Goal: Transaction & Acquisition: Purchase product/service

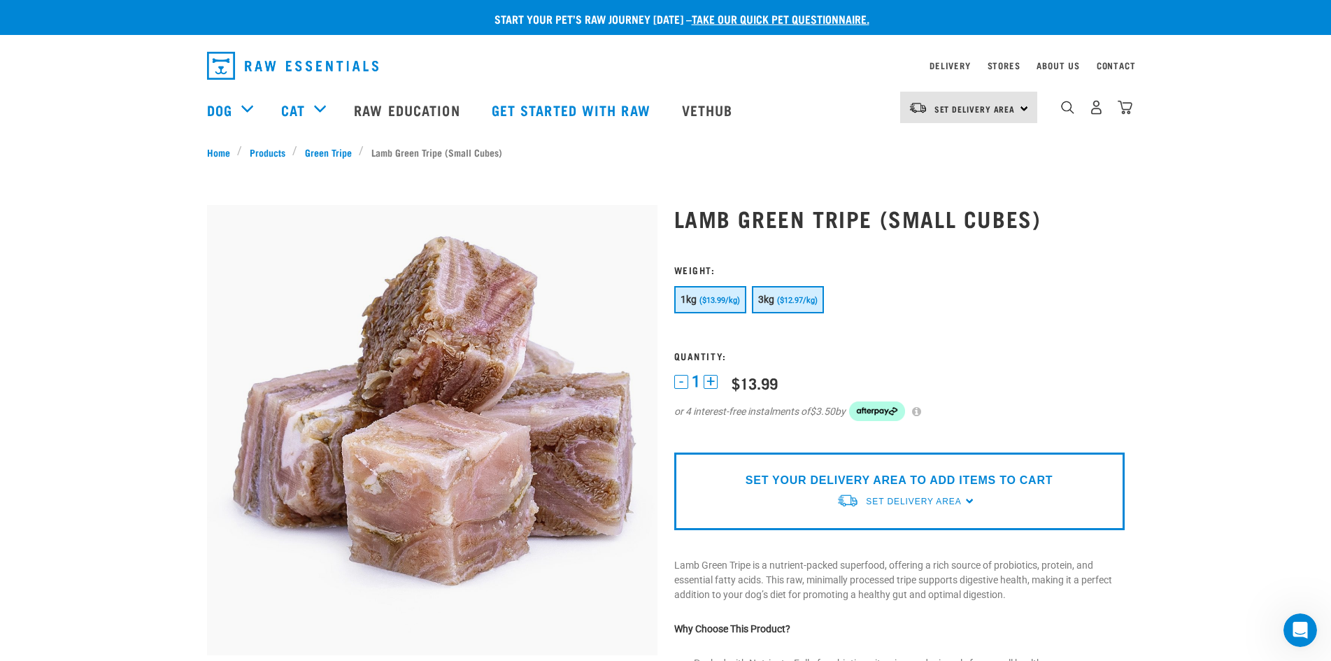
click at [774, 296] on span "3kg" at bounding box center [766, 299] width 17 height 11
click at [1099, 110] on img "dropdown navigation" at bounding box center [1096, 107] width 15 height 15
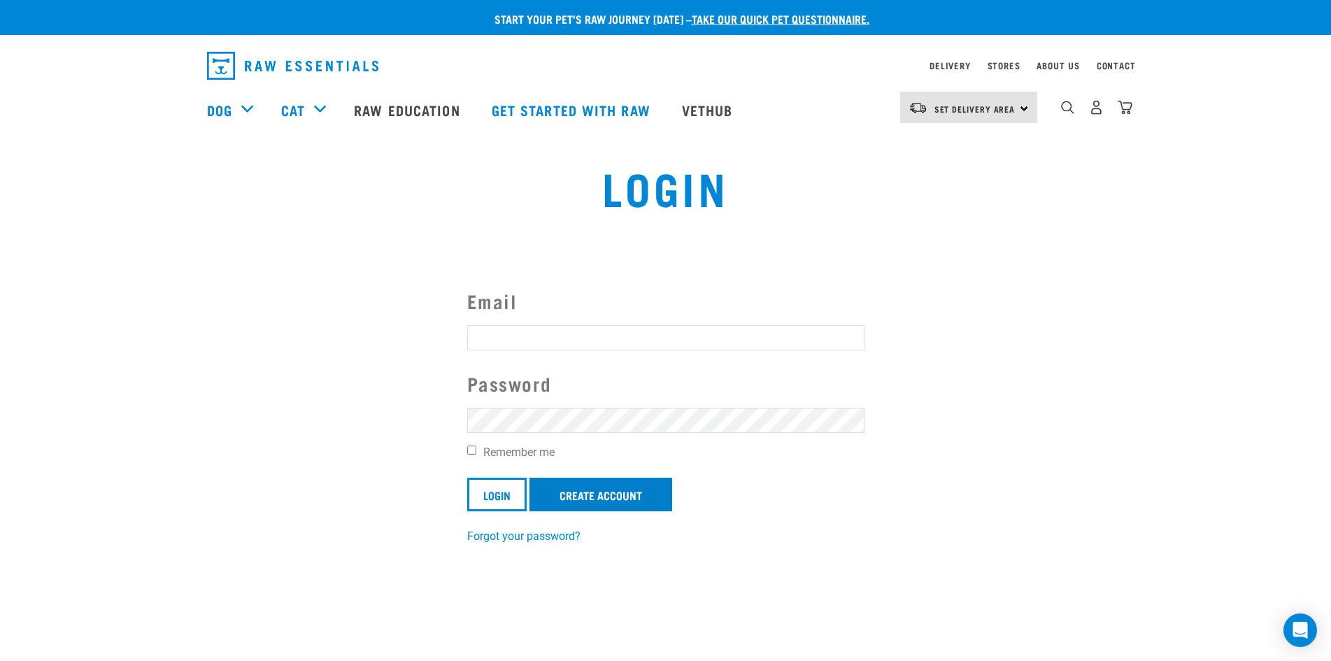
type input "Tracie.smith@hotmail.co.nz"
click at [578, 493] on link "Create Account" at bounding box center [600, 495] width 143 height 34
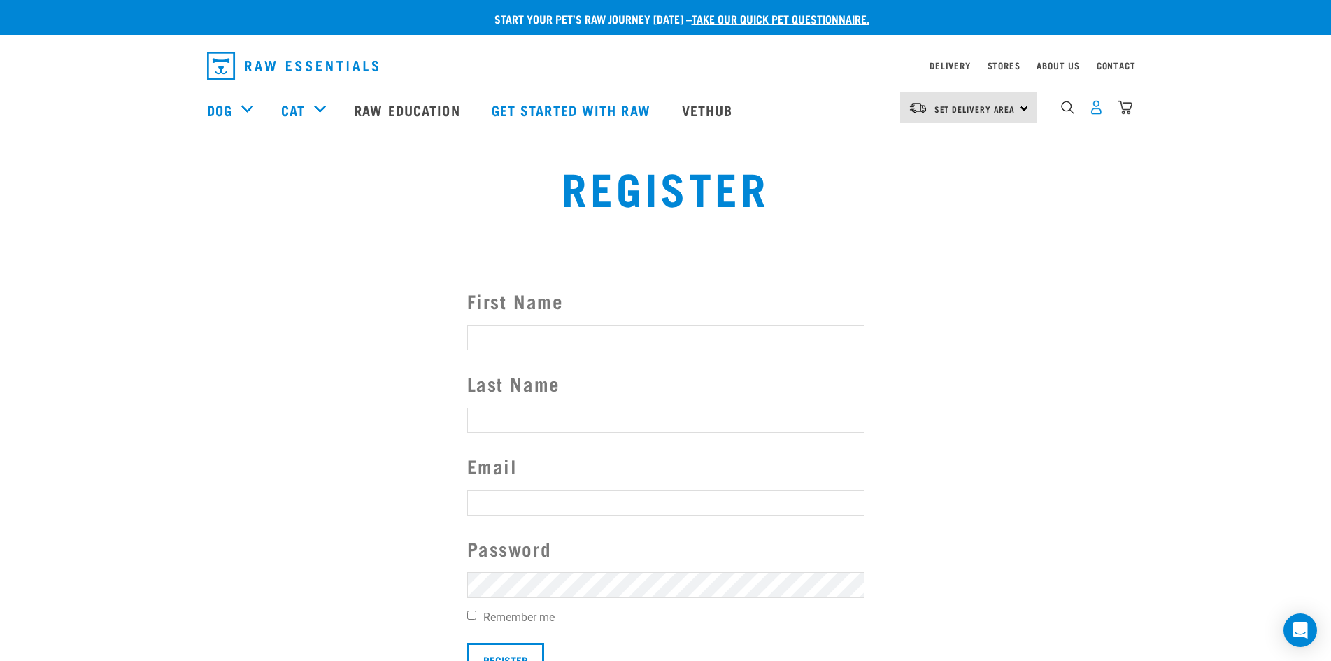
type input "[PERSON_NAME][EMAIL_ADDRESS][PERSON_NAME][DOMAIN_NAME]"
click at [1100, 115] on img "dropdown navigation" at bounding box center [1096, 107] width 15 height 15
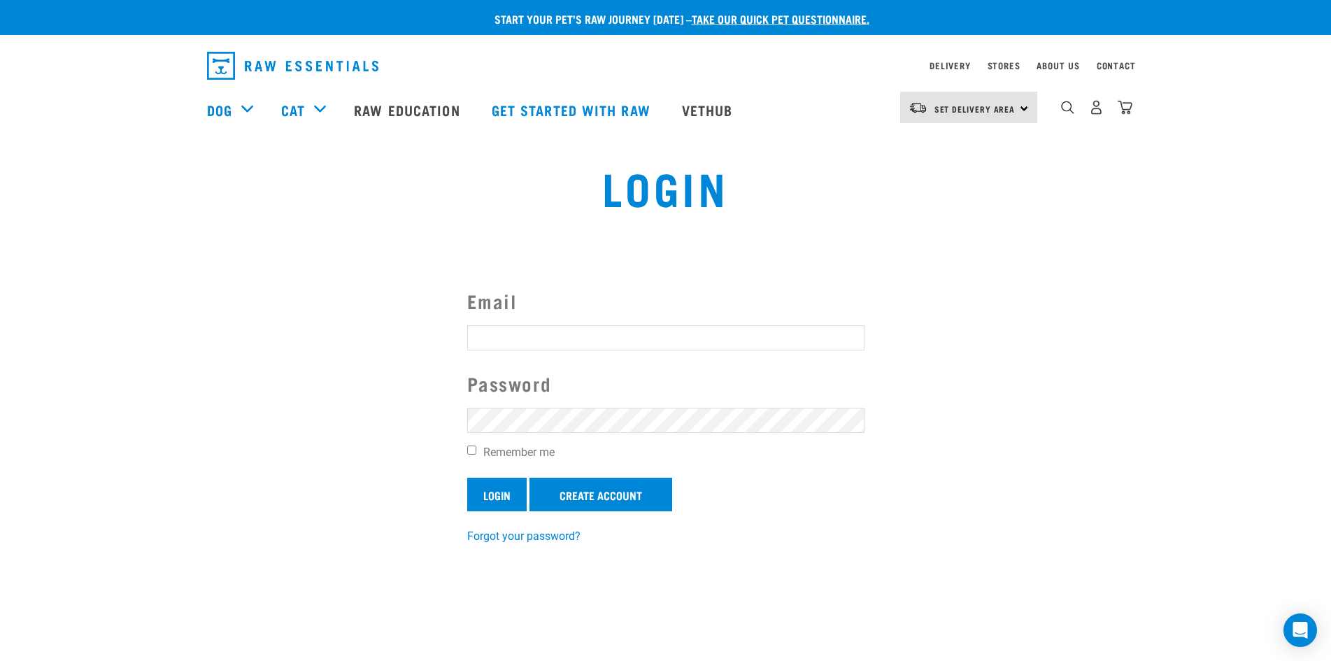
type input "Tracie.smith@hotmail.co.nz"
click at [497, 489] on input "Login" at bounding box center [496, 495] width 59 height 34
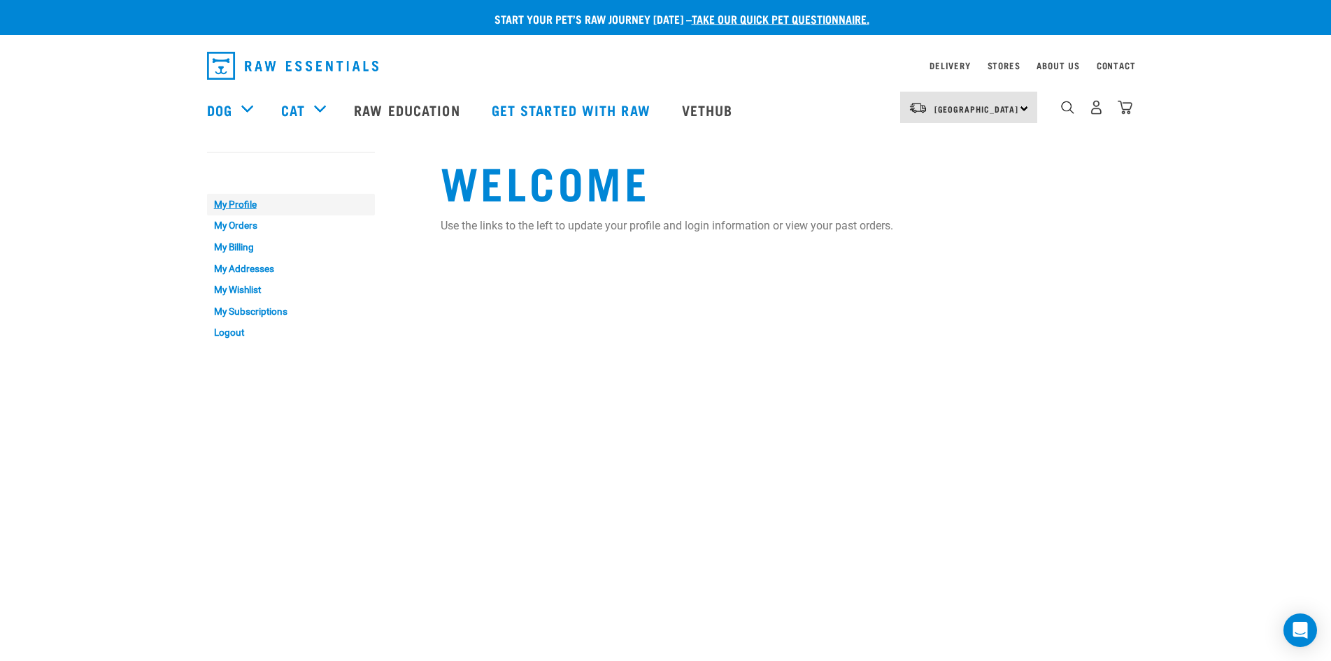
click at [241, 202] on link "My Profile" at bounding box center [291, 205] width 168 height 22
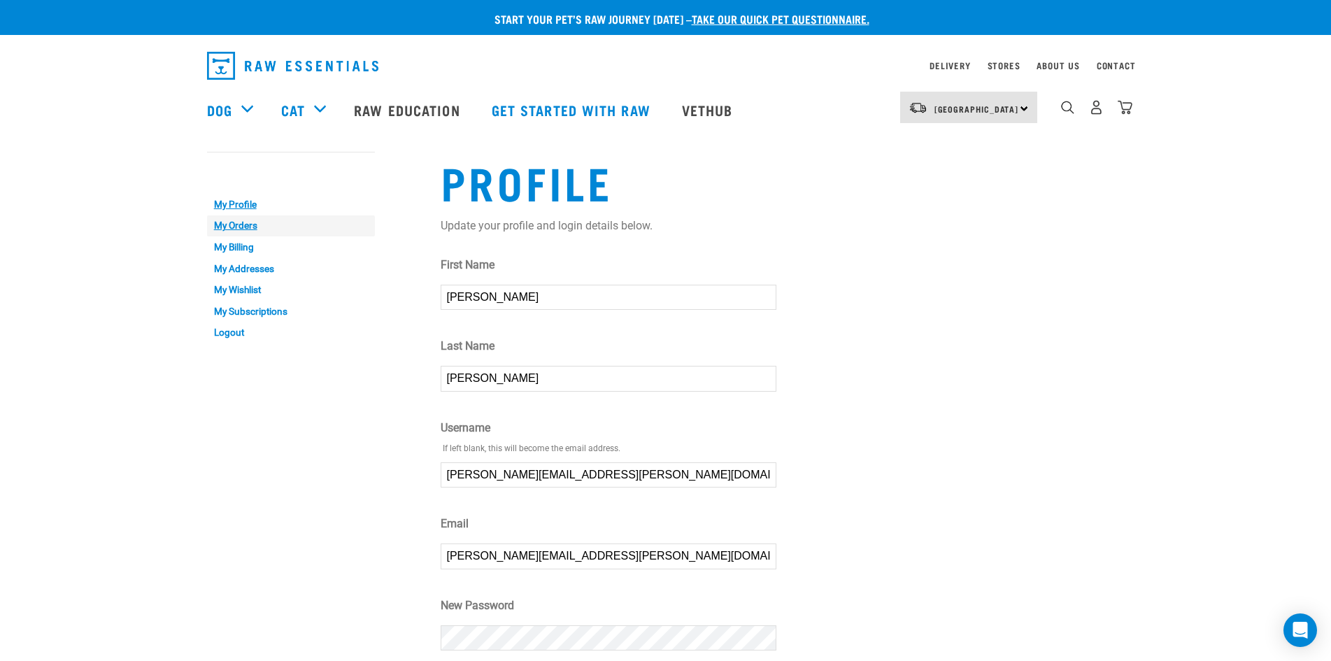
click at [250, 222] on link "My Orders" at bounding box center [291, 226] width 168 height 22
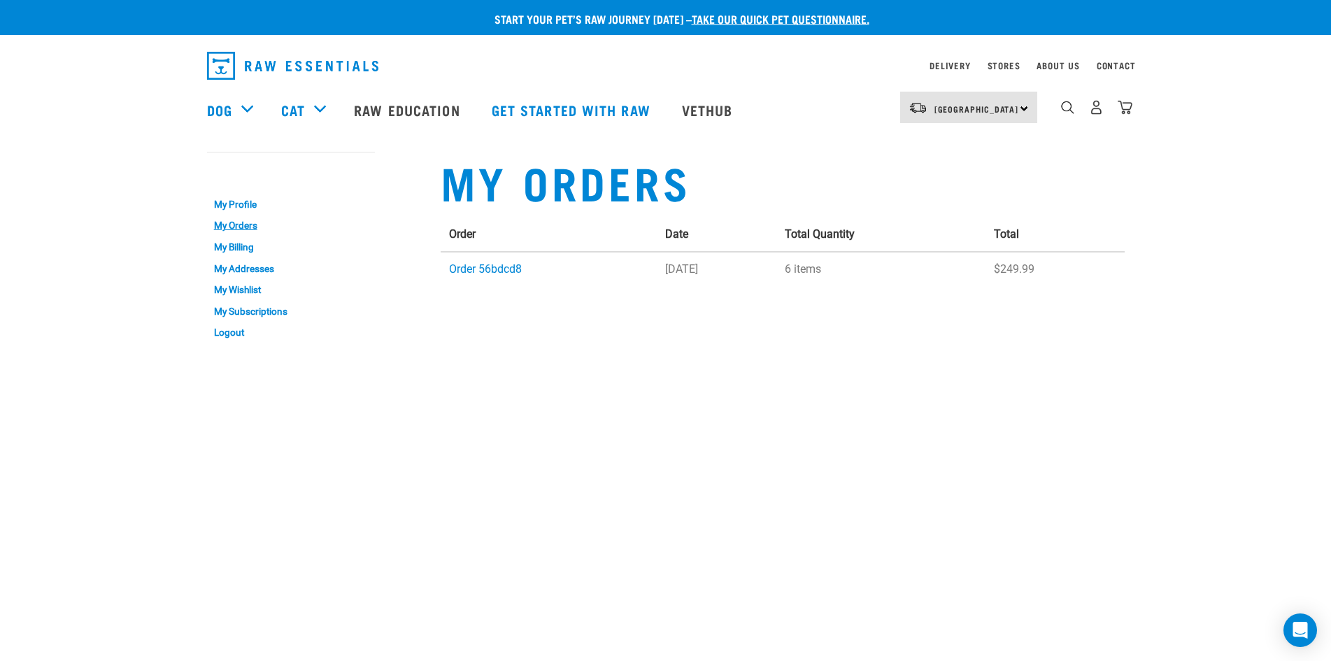
click at [1125, 115] on img "dropdown navigation" at bounding box center [1125, 107] width 15 height 15
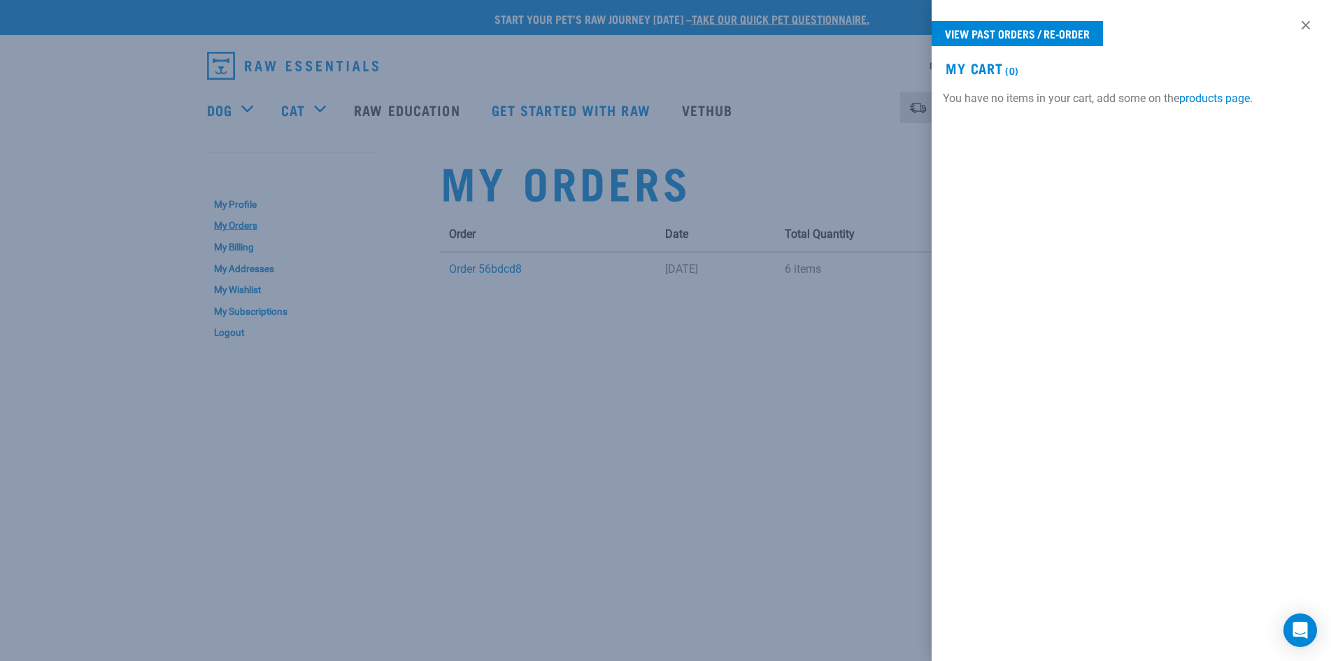
click at [690, 373] on div at bounding box center [665, 330] width 1331 height 661
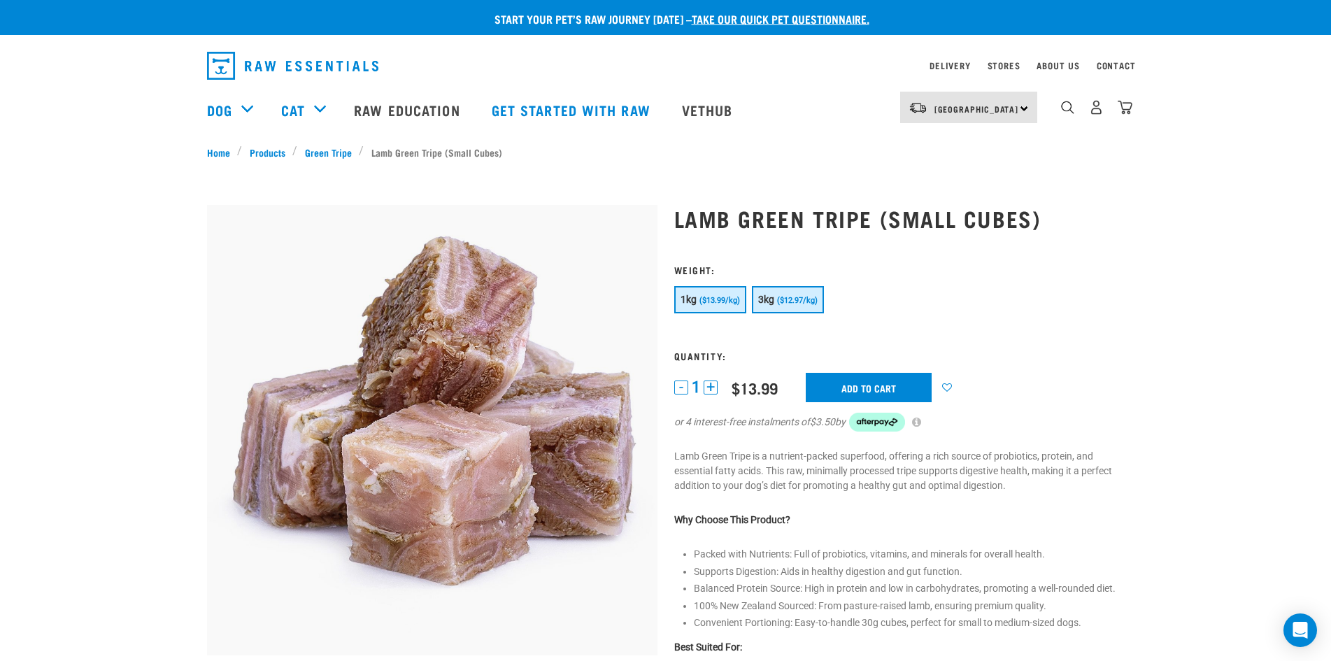
click at [799, 298] on span "($12.97/kg)" at bounding box center [797, 300] width 41 height 9
click at [710, 391] on button "+" at bounding box center [711, 387] width 14 height 14
click at [890, 390] on input "Add to cart" at bounding box center [869, 387] width 126 height 29
click at [675, 387] on button "-" at bounding box center [681, 387] width 14 height 14
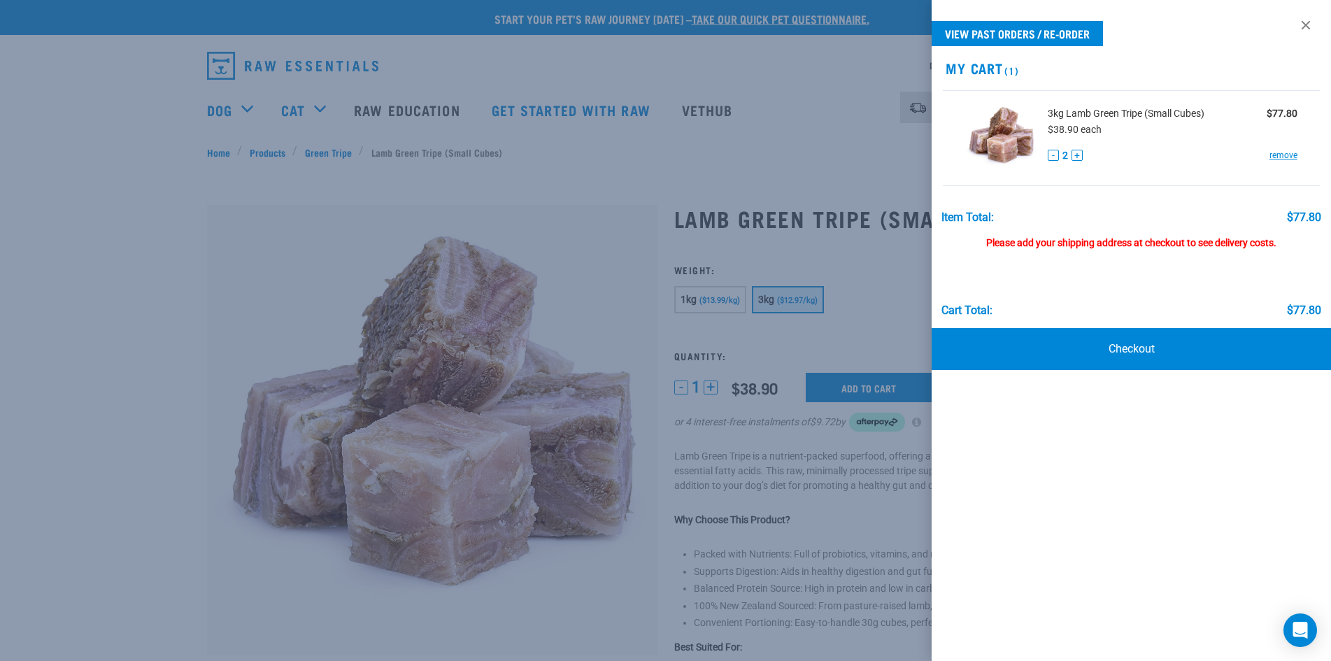
click at [1051, 156] on button "-" at bounding box center [1053, 155] width 11 height 11
click at [1290, 157] on link "remove" at bounding box center [1283, 155] width 28 height 13
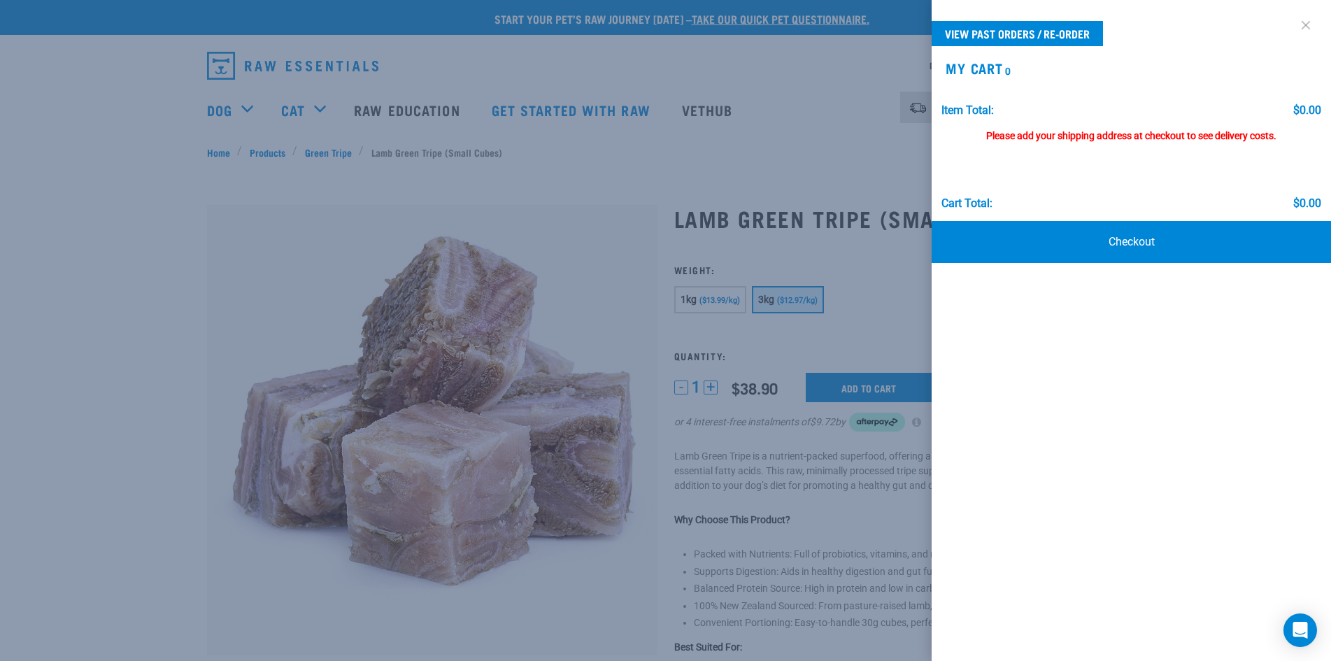
click at [1305, 22] on link at bounding box center [1306, 25] width 22 height 22
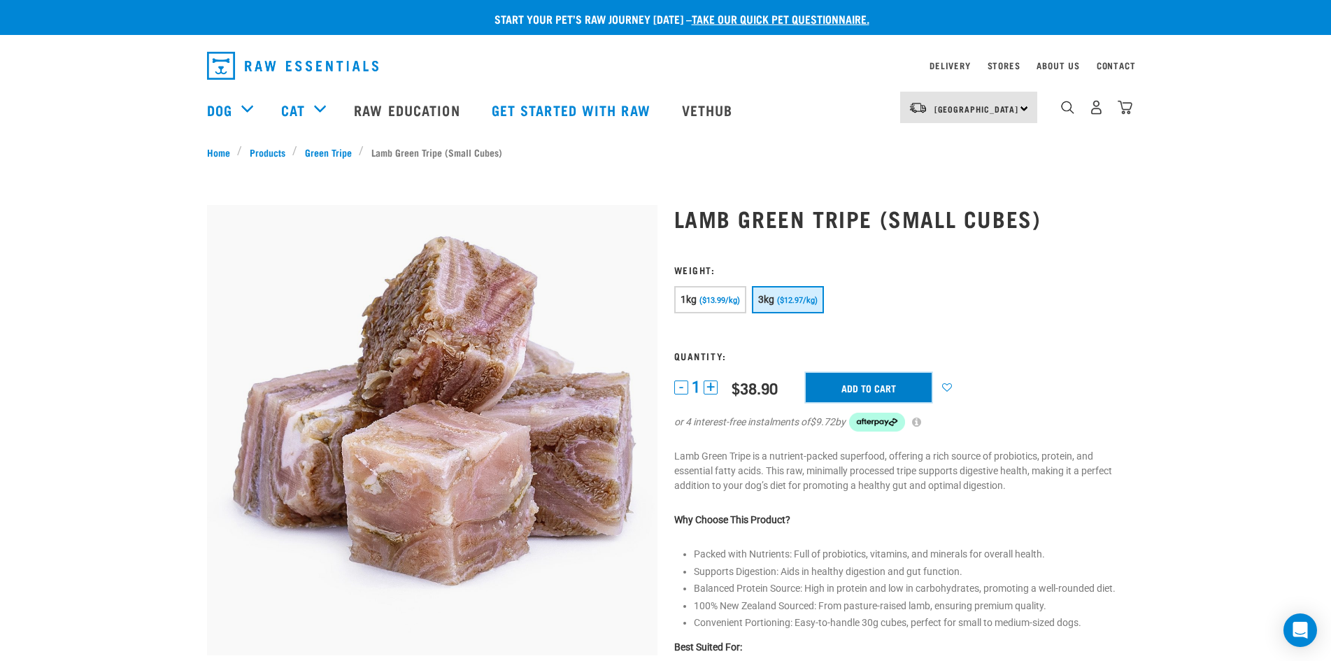
click at [892, 390] on input "Add to cart" at bounding box center [869, 387] width 126 height 29
click at [704, 301] on span "($13.99/kg)" at bounding box center [719, 300] width 41 height 9
click at [859, 385] on input "Add to cart" at bounding box center [869, 387] width 126 height 29
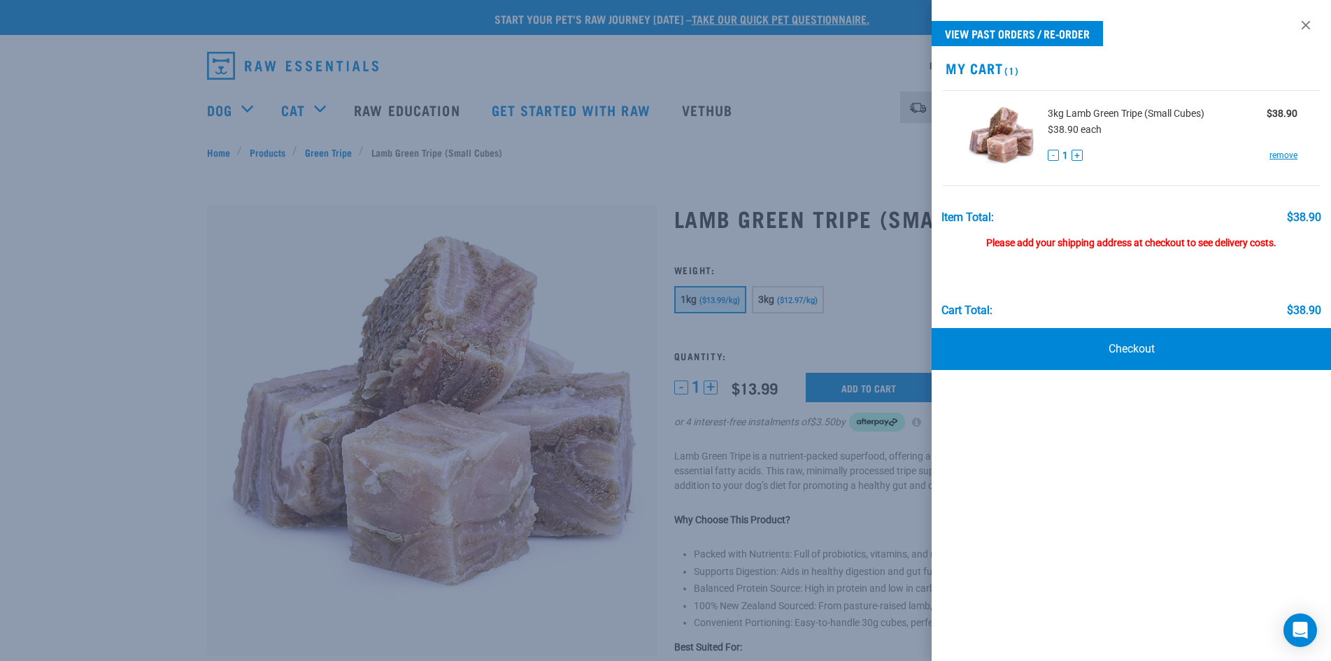
click at [604, 99] on div at bounding box center [665, 330] width 1331 height 661
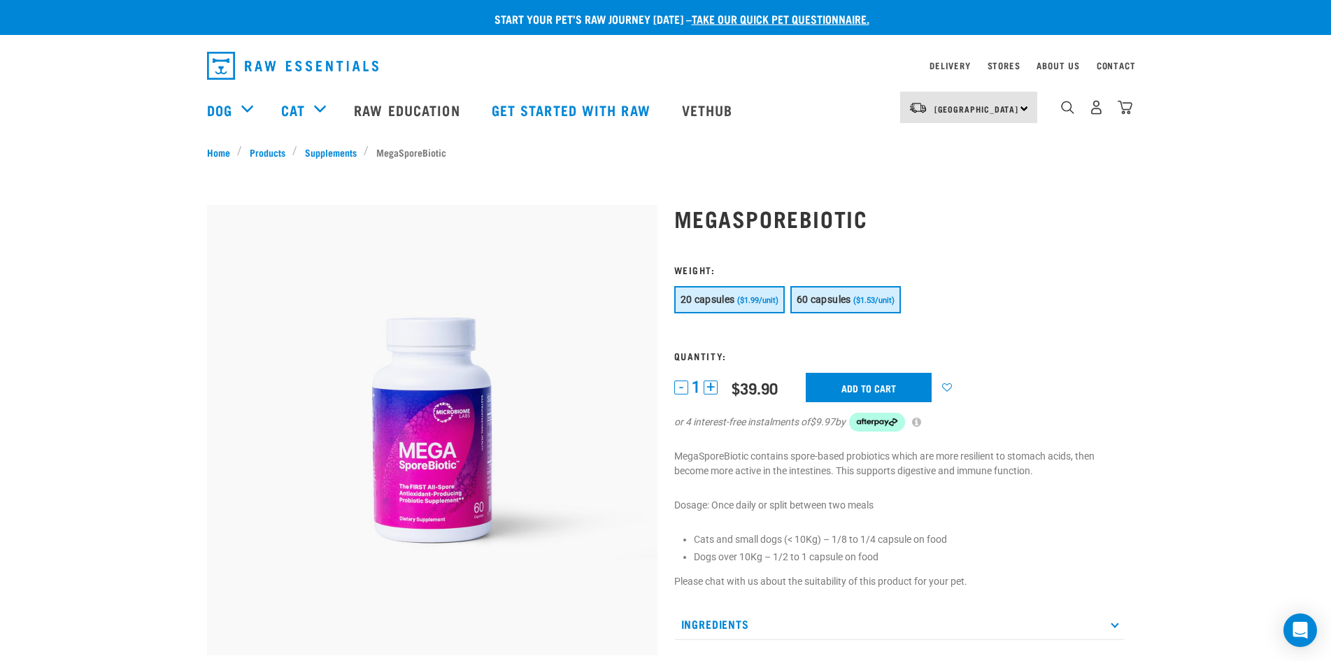
click at [872, 297] on span "($1.53/unit)" at bounding box center [873, 300] width 41 height 9
click at [683, 297] on span "20 capsules" at bounding box center [707, 299] width 55 height 11
click at [856, 390] on input "Add to cart" at bounding box center [869, 387] width 126 height 29
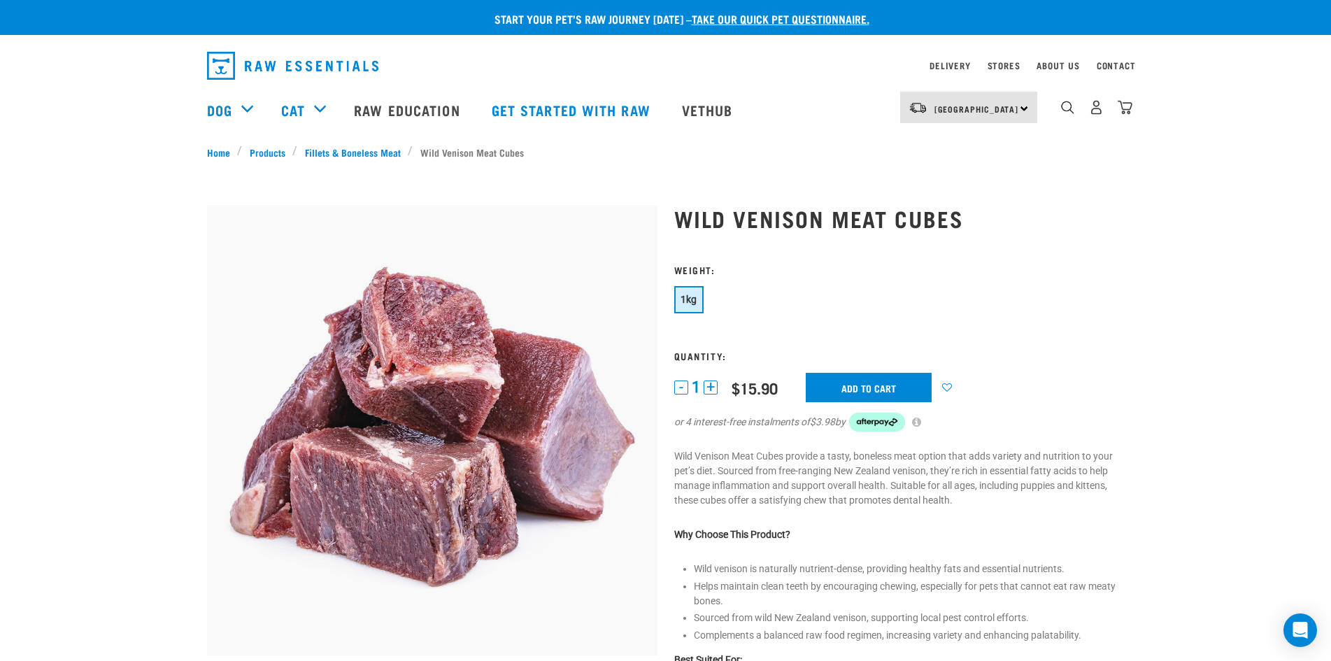
click at [706, 386] on button "+" at bounding box center [711, 387] width 14 height 14
click at [706, 387] on button "+" at bounding box center [711, 387] width 14 height 14
click at [707, 387] on button "+" at bounding box center [711, 387] width 14 height 14
click at [706, 385] on button "+" at bounding box center [711, 387] width 14 height 14
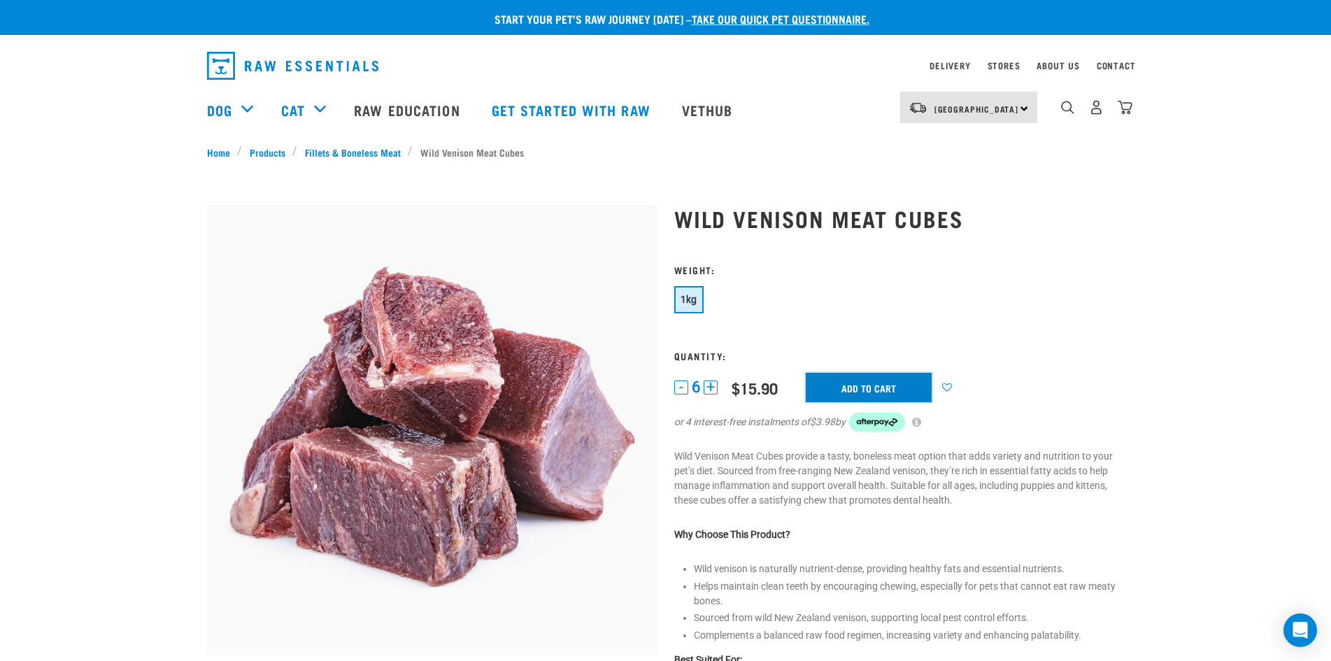
click at [894, 390] on input "Add to cart" at bounding box center [869, 387] width 126 height 29
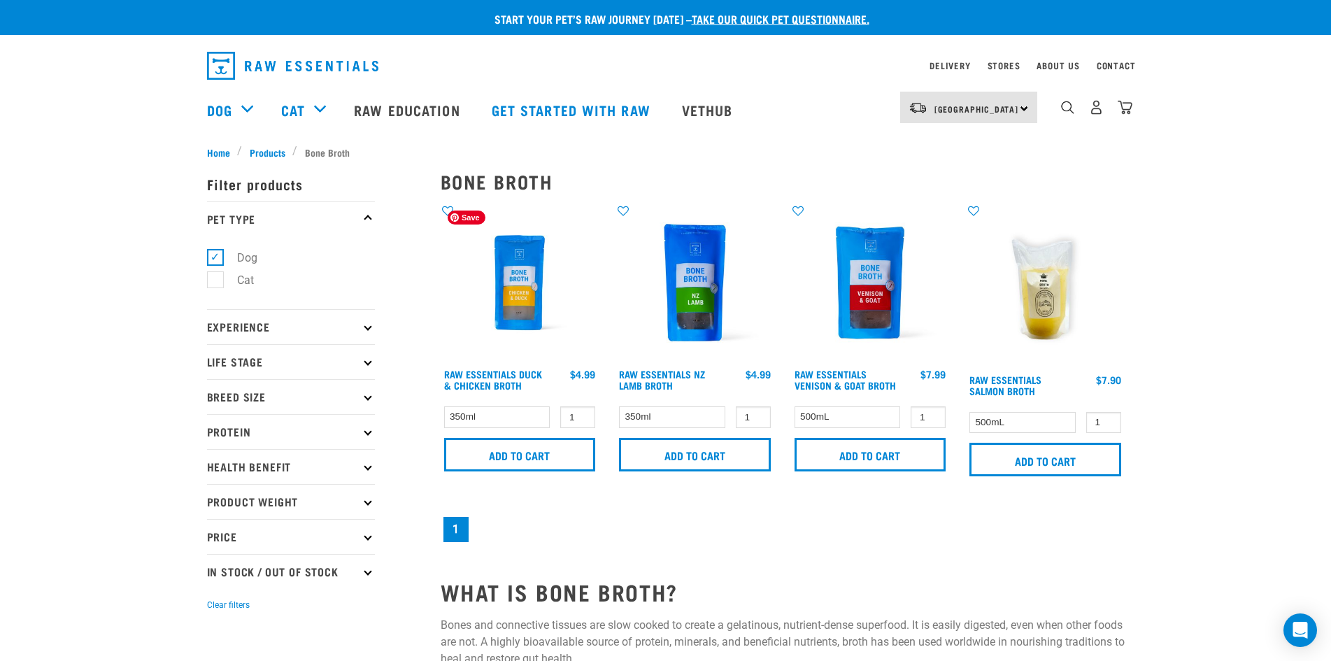
click at [518, 285] on img at bounding box center [520, 283] width 159 height 159
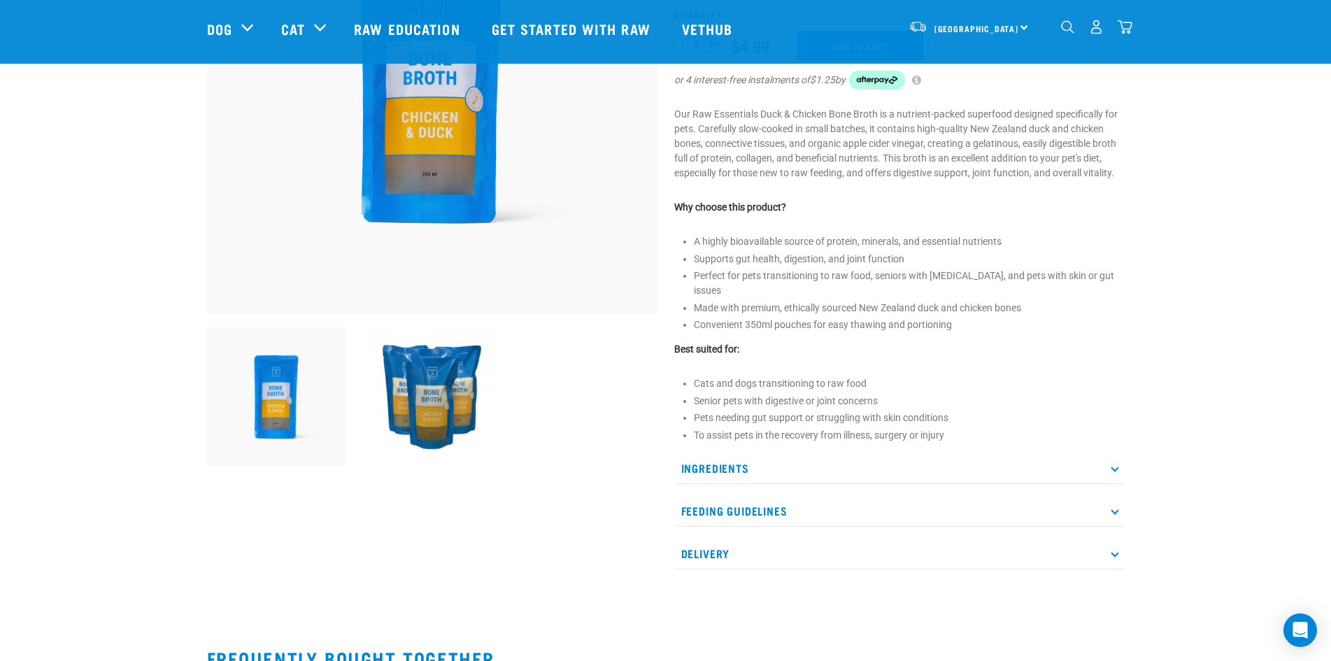
scroll to position [280, 0]
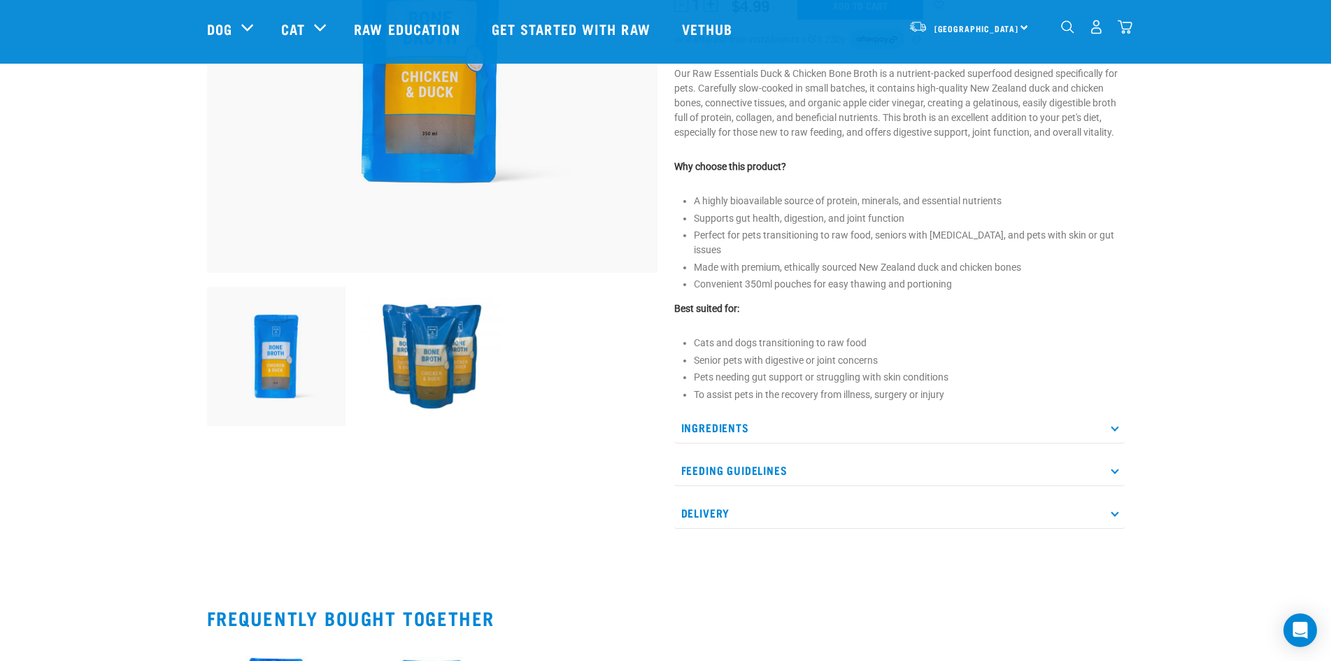
click at [829, 458] on p "Feeding Guidelines" at bounding box center [899, 470] width 450 height 31
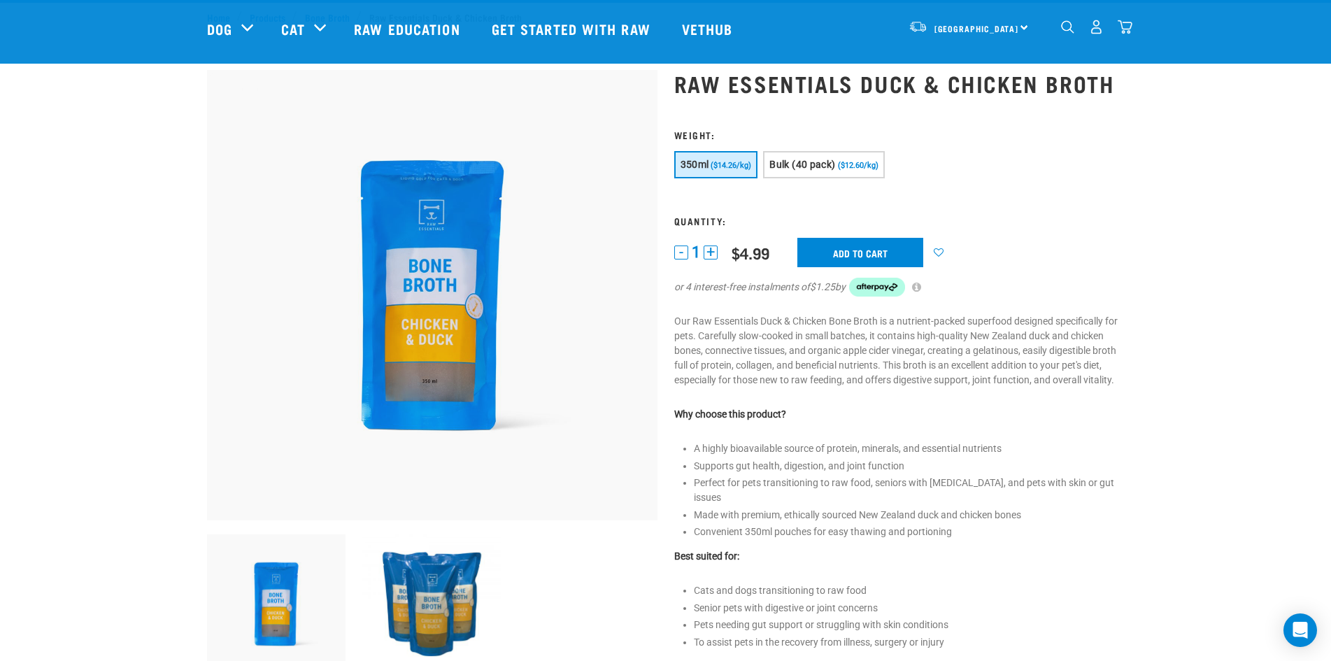
scroll to position [0, 0]
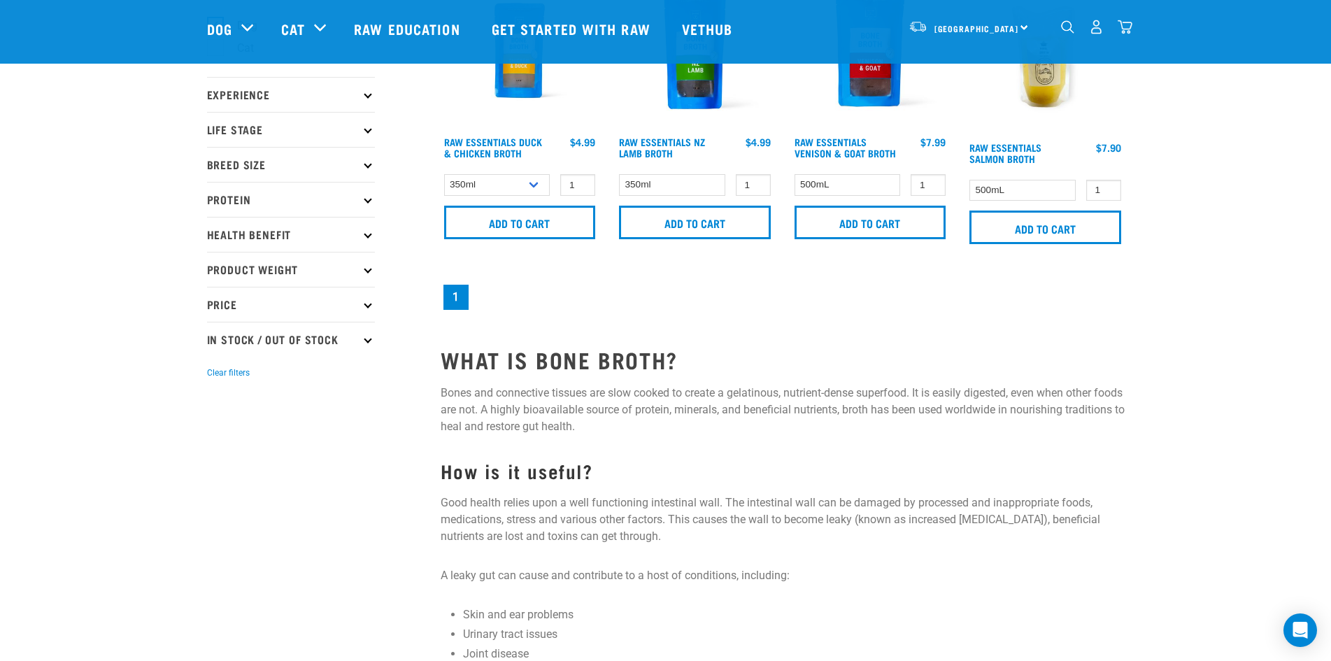
scroll to position [140, 0]
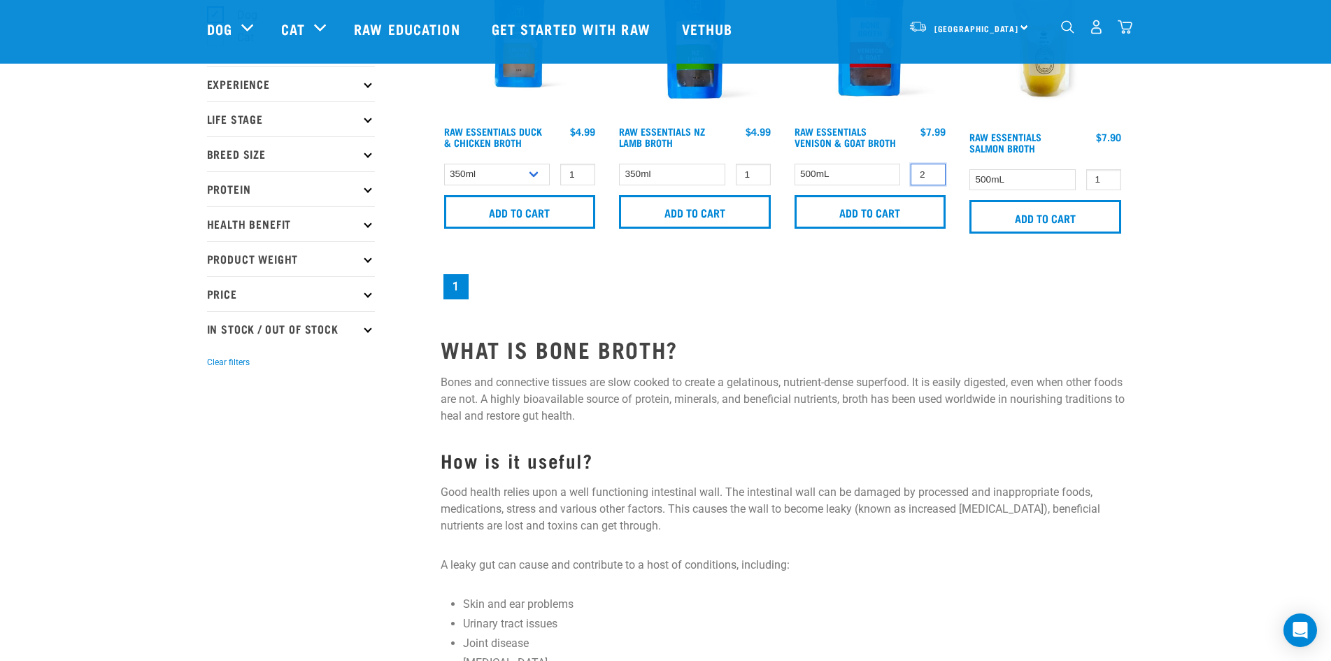
click at [932, 172] on input "2" at bounding box center [928, 175] width 35 height 22
click at [932, 172] on input "3" at bounding box center [928, 175] width 35 height 22
click at [932, 172] on input "4" at bounding box center [928, 175] width 35 height 22
click at [932, 172] on input "5" at bounding box center [928, 175] width 35 height 22
type input "6"
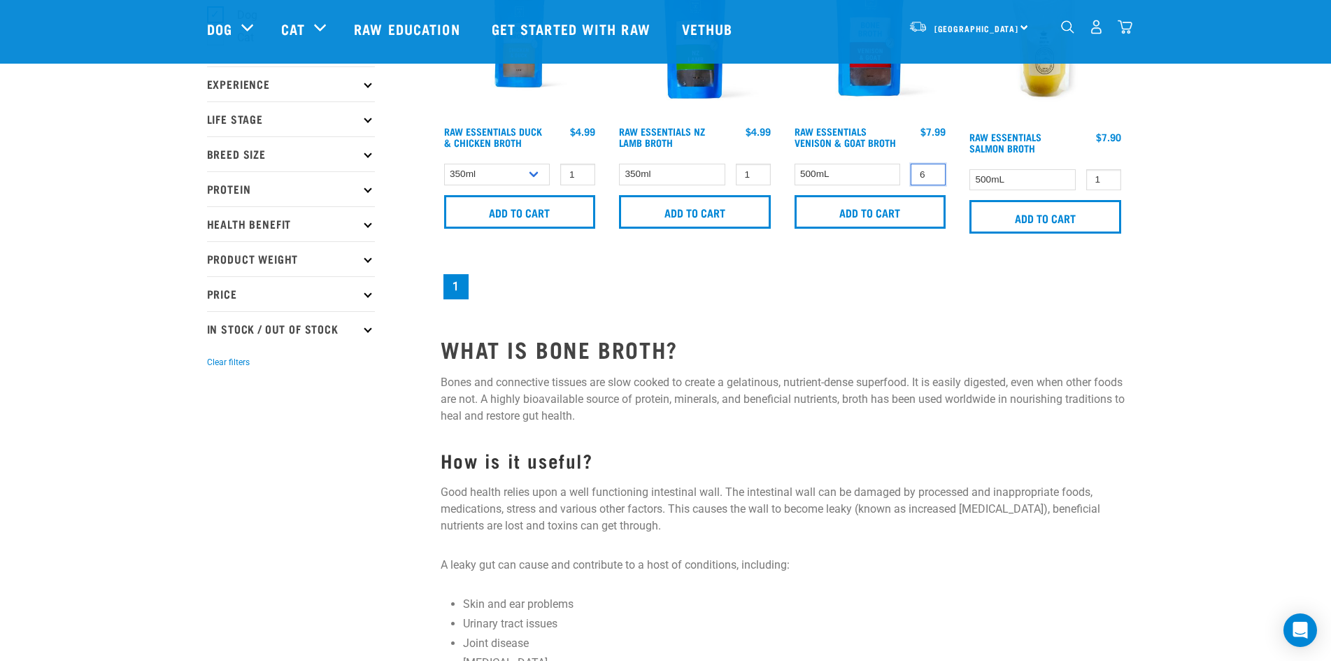
click at [932, 172] on input "6" at bounding box center [928, 175] width 35 height 22
click at [862, 217] on input "Add to cart" at bounding box center [870, 212] width 152 height 34
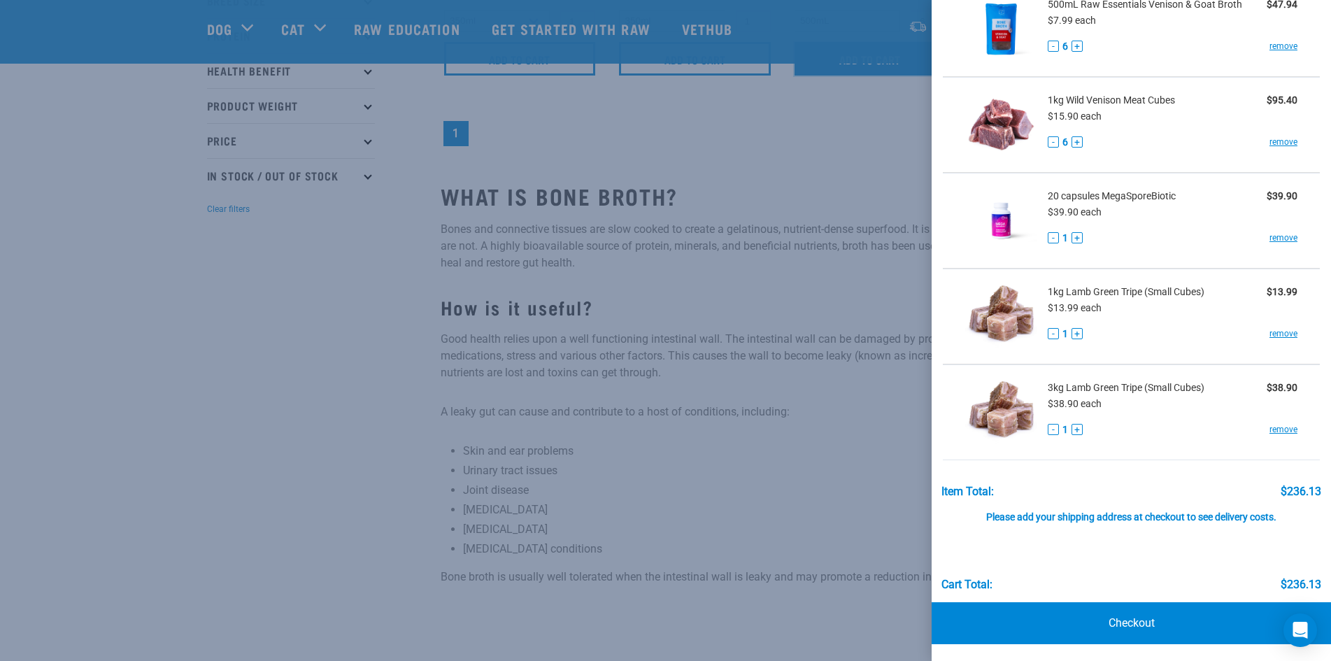
scroll to position [420, 0]
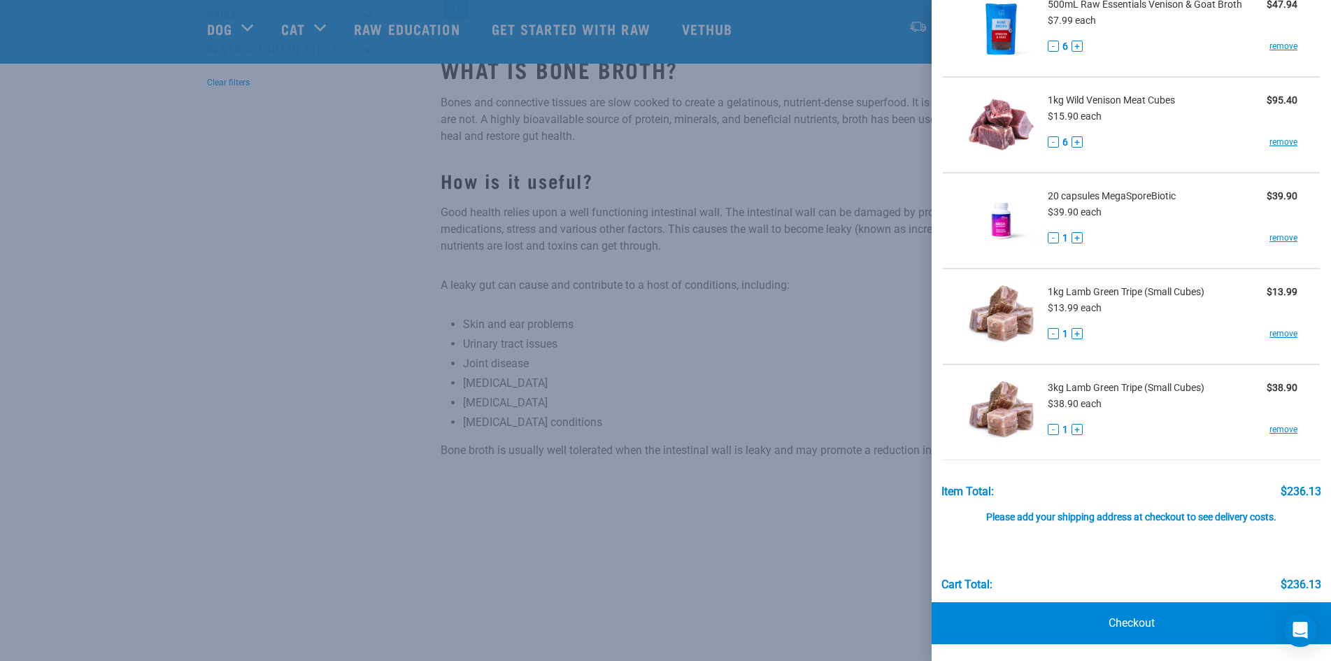
click at [799, 353] on div at bounding box center [665, 330] width 1331 height 661
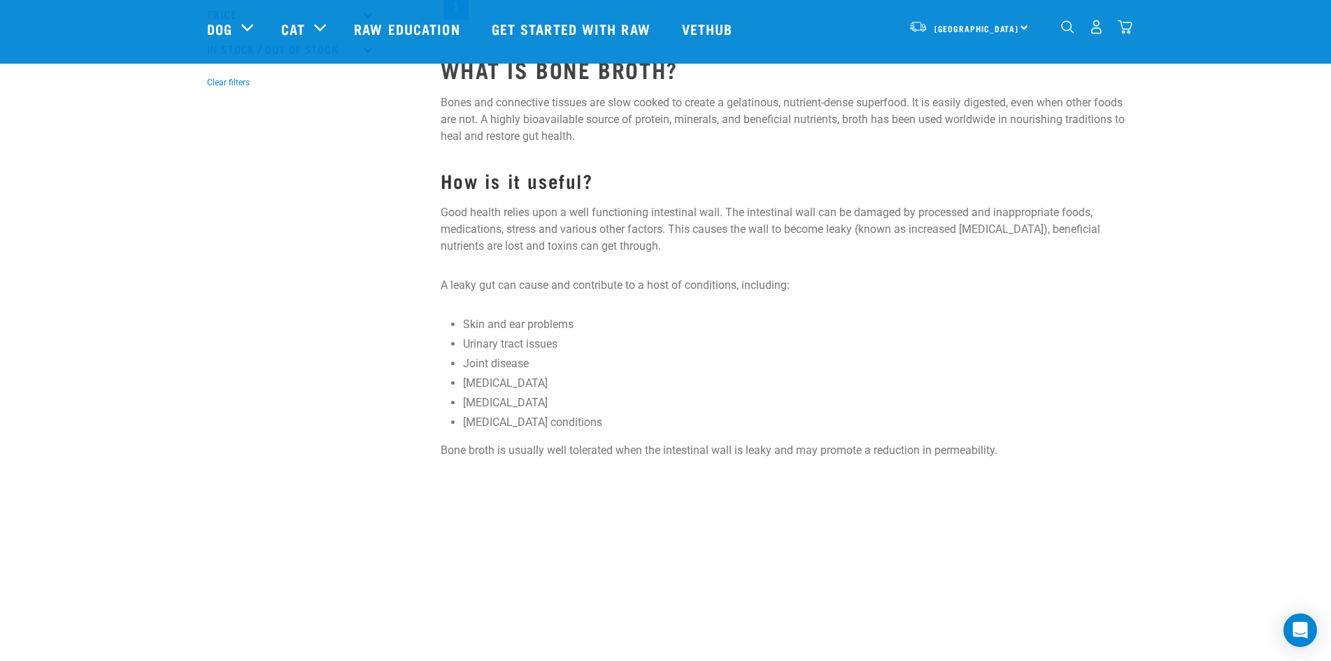
click at [1097, 34] on img "dropdown navigation" at bounding box center [1096, 27] width 15 height 15
click at [1126, 29] on img "dropdown navigation" at bounding box center [1125, 27] width 15 height 15
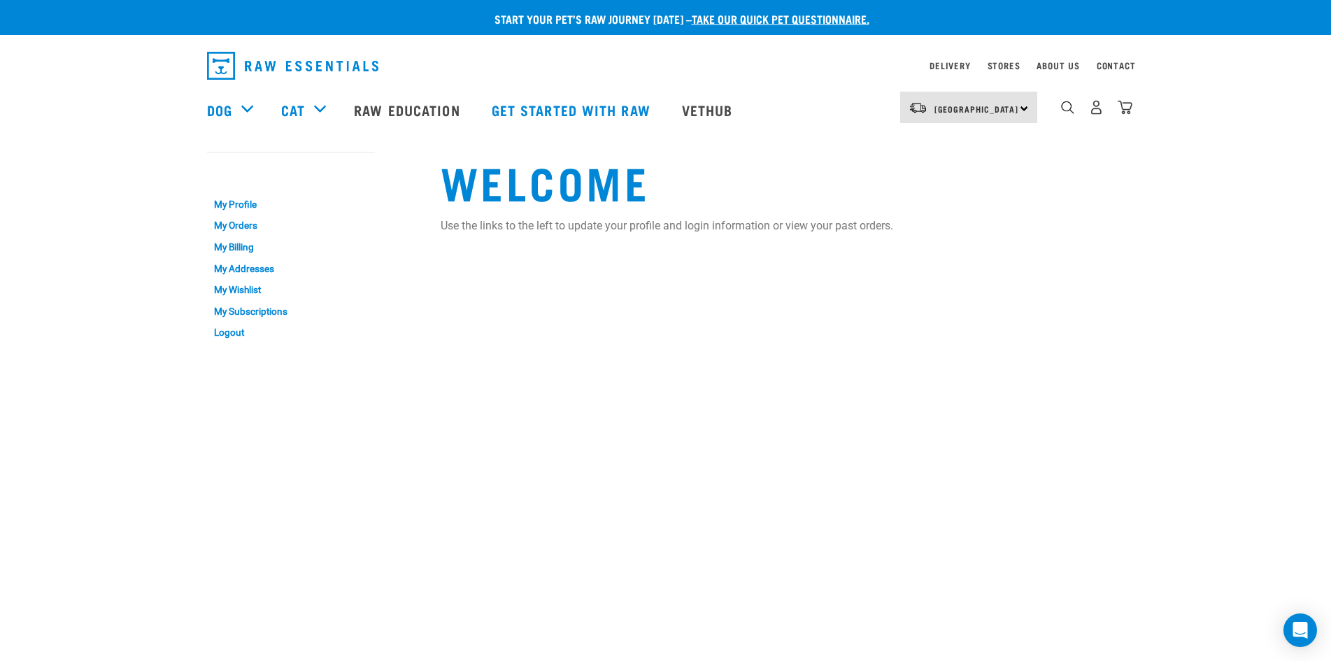
click at [1126, 113] on img "dropdown navigation" at bounding box center [1125, 107] width 15 height 15
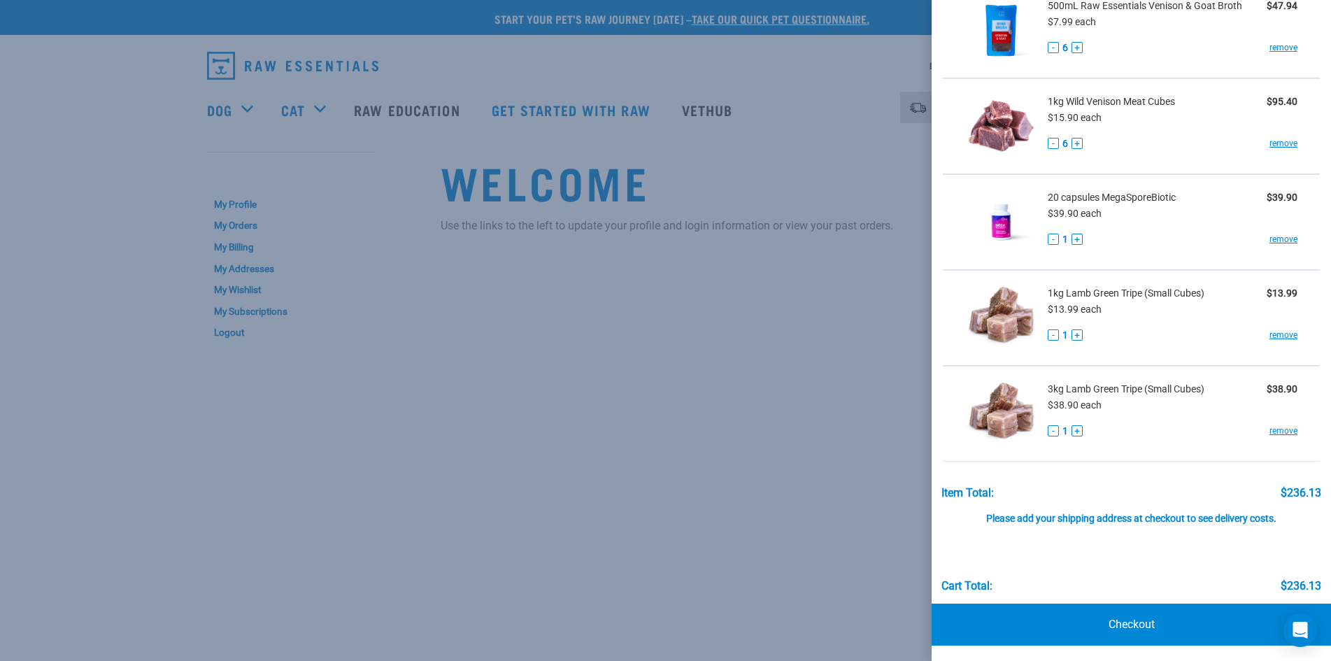
scroll to position [109, 0]
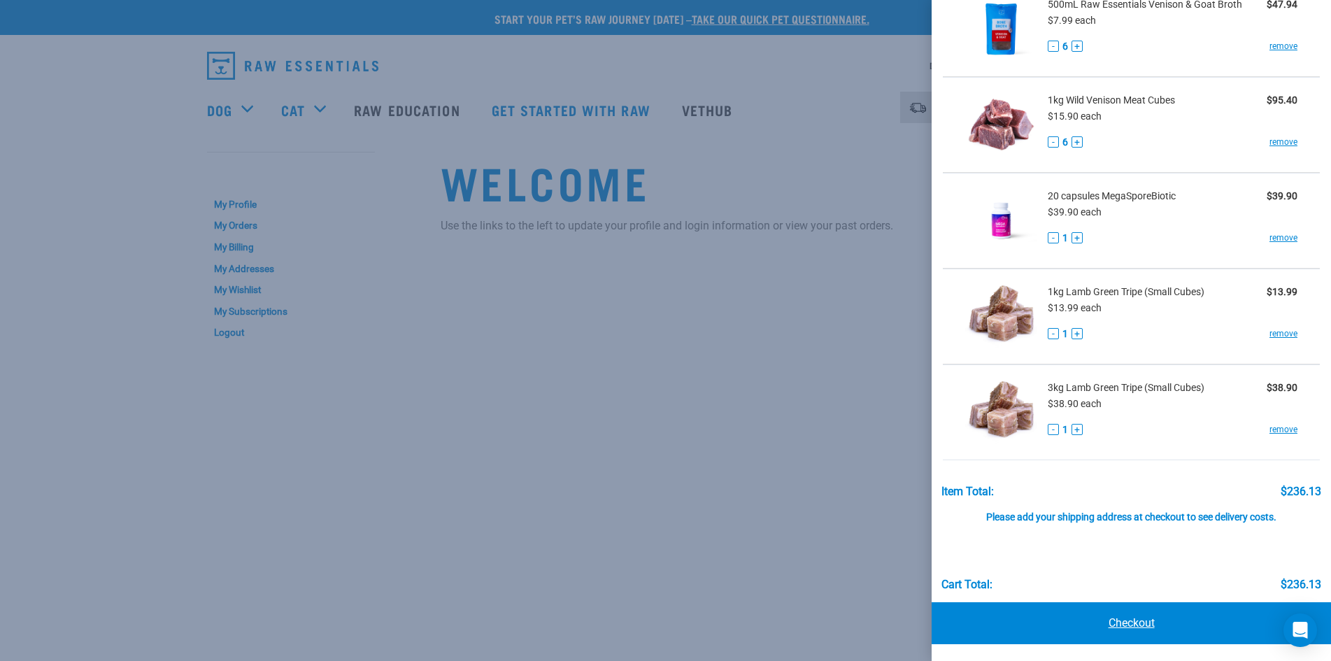
click at [1123, 624] on link "Checkout" at bounding box center [1131, 623] width 399 height 42
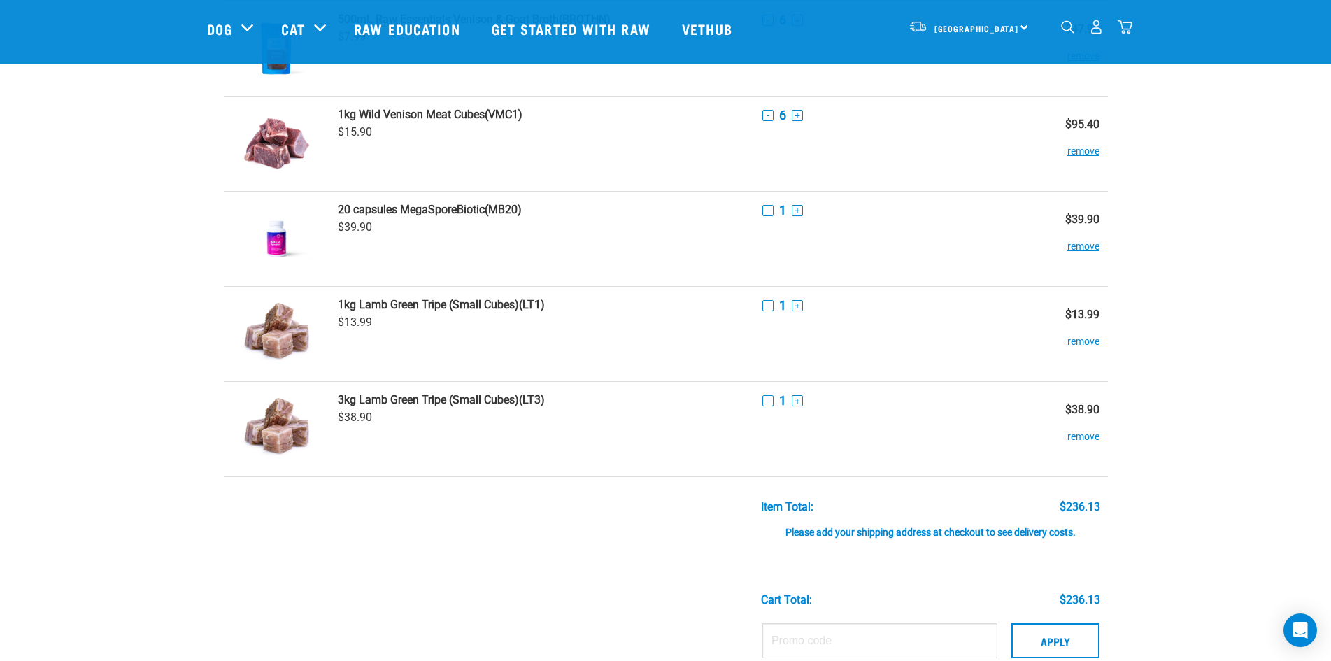
scroll to position [210, 0]
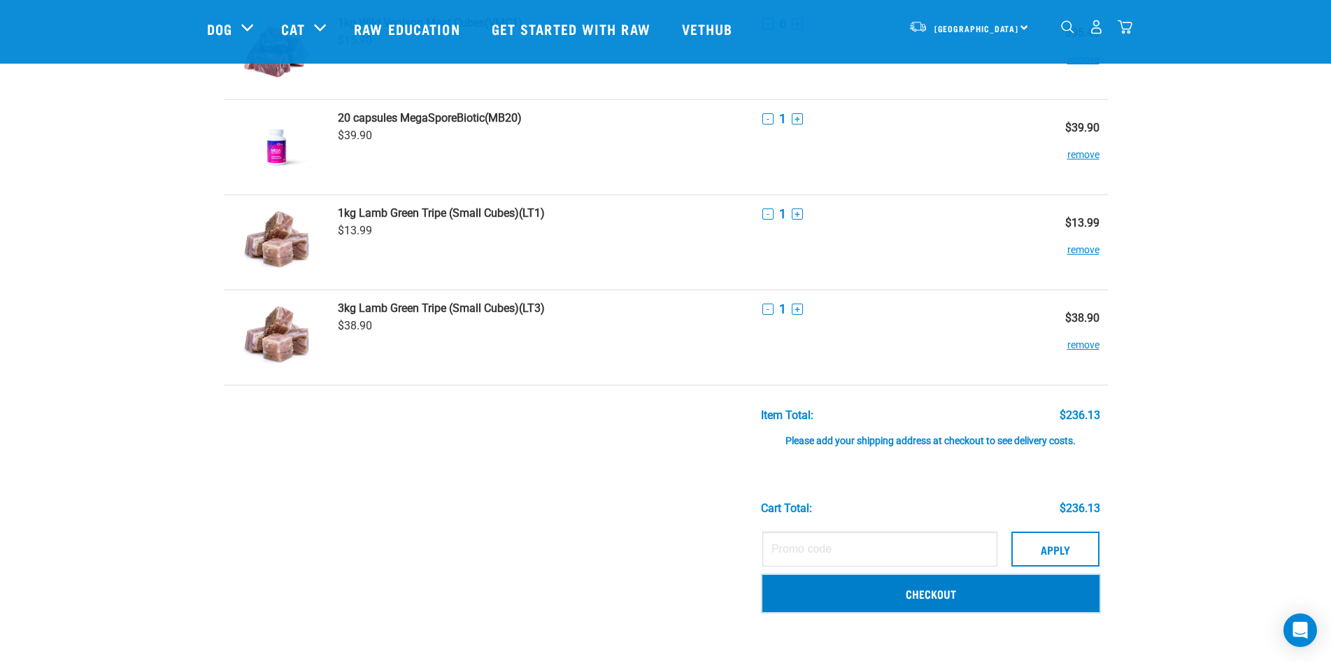
click at [951, 592] on link "Checkout" at bounding box center [930, 593] width 337 height 36
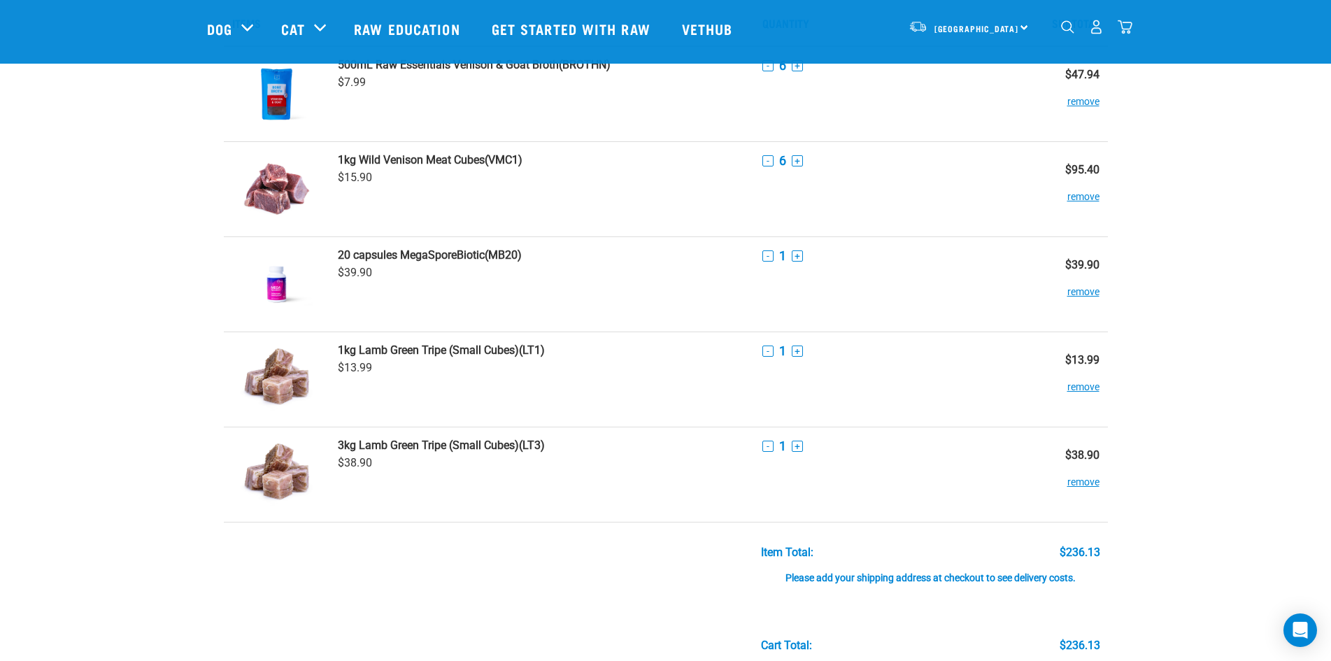
scroll to position [70, 0]
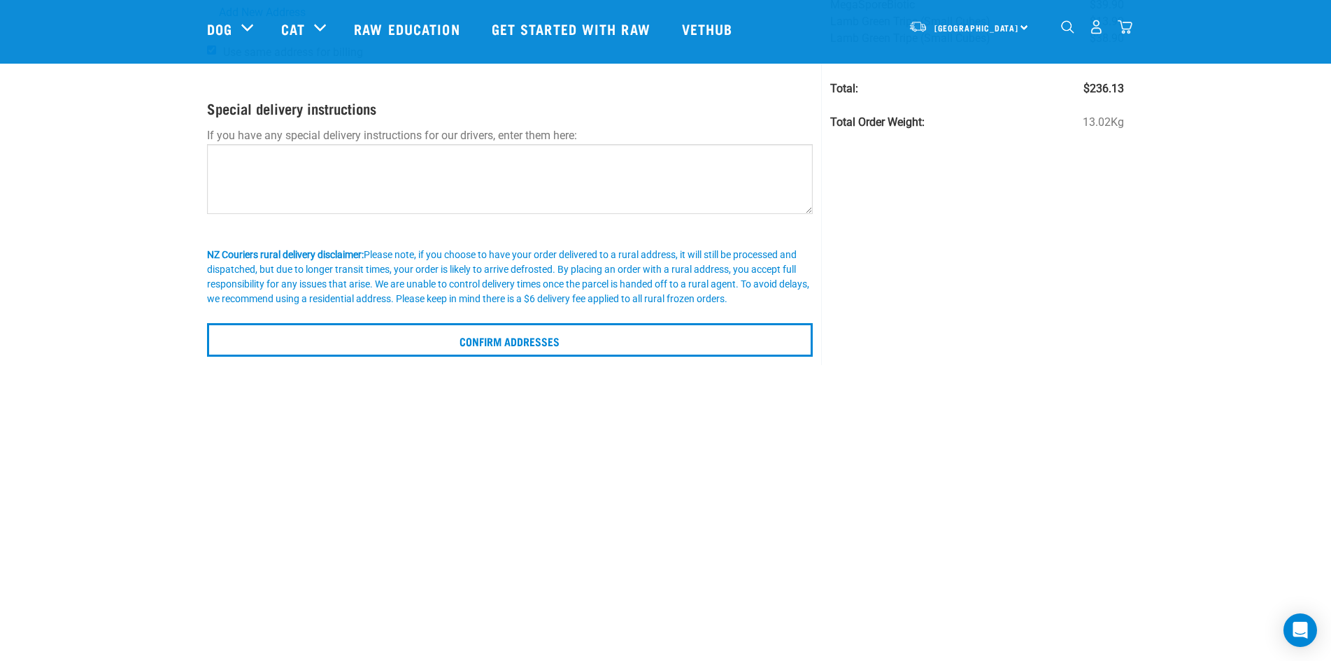
scroll to position [280, 0]
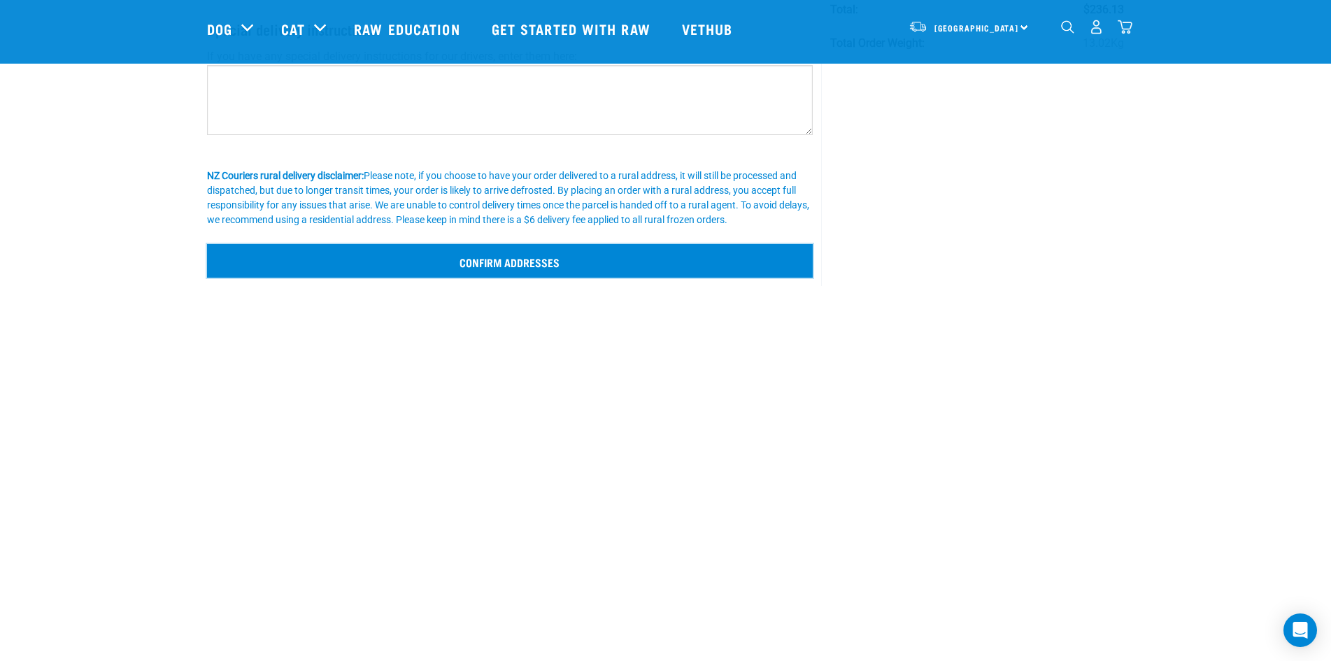
click at [540, 262] on input "Confirm addresses" at bounding box center [510, 261] width 606 height 34
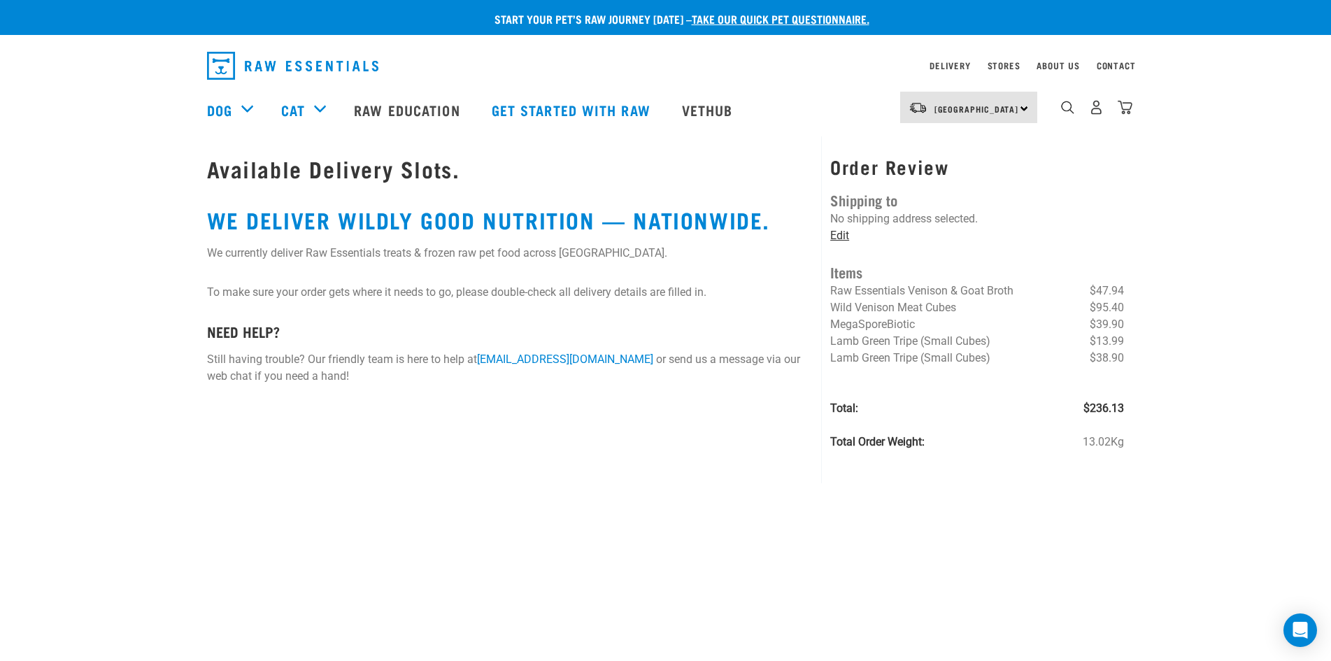
click at [836, 234] on link "Edit" at bounding box center [839, 235] width 19 height 13
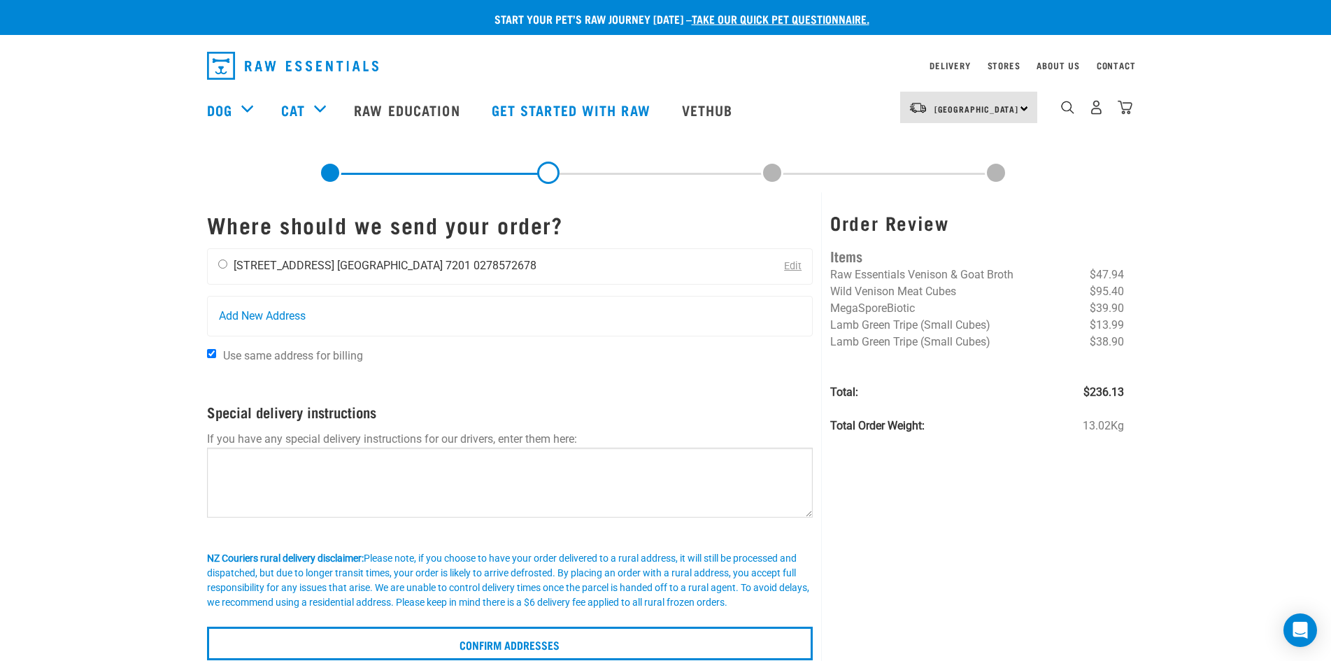
click at [220, 262] on input "radio" at bounding box center [222, 263] width 9 height 9
radio input "true"
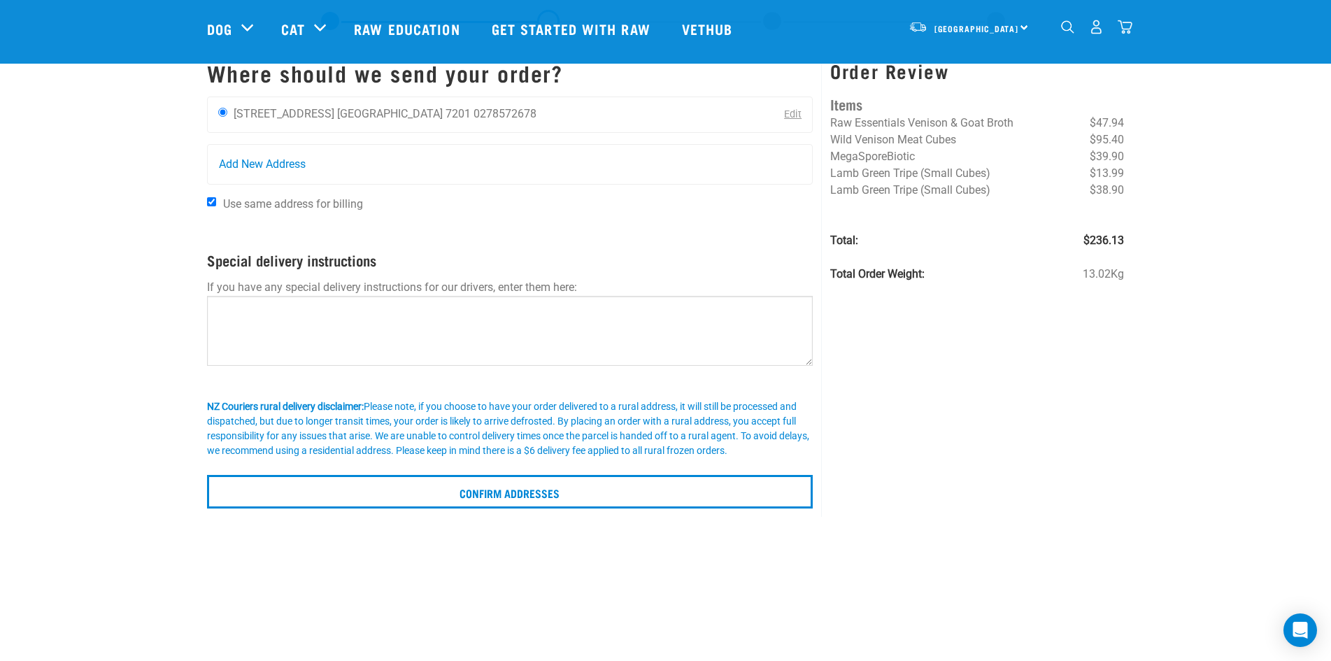
scroll to position [280, 0]
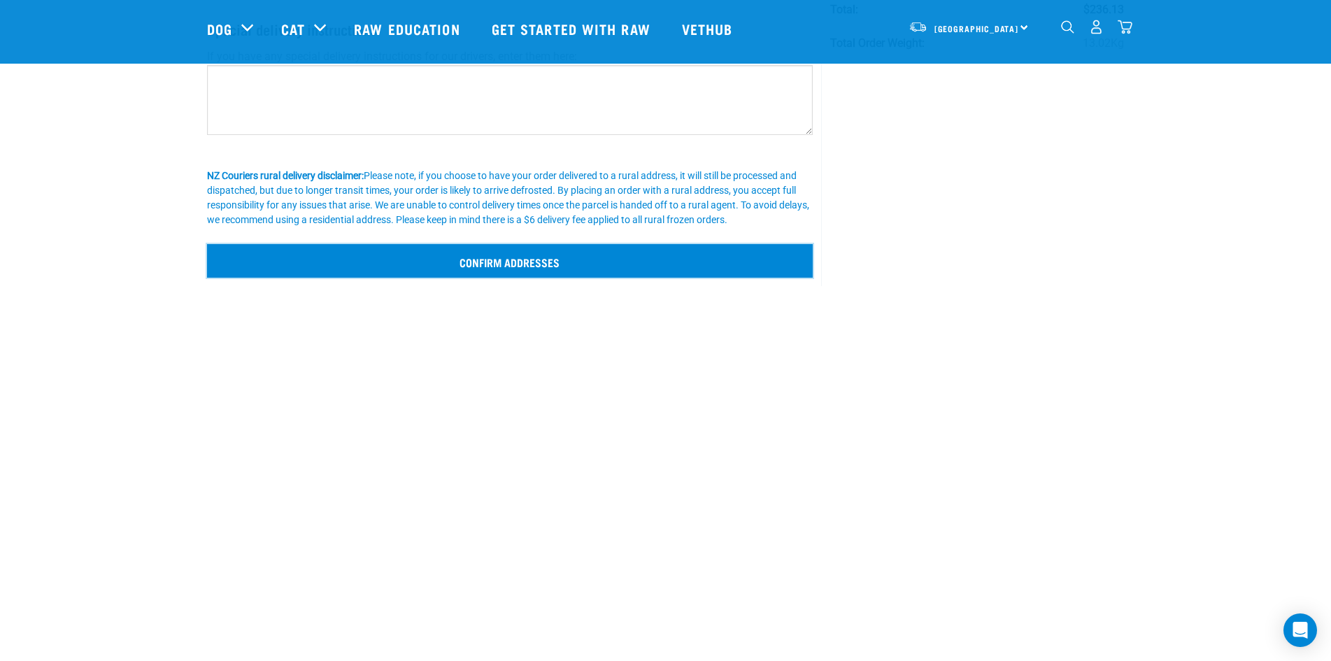
click at [553, 257] on input "Confirm addresses" at bounding box center [510, 261] width 606 height 34
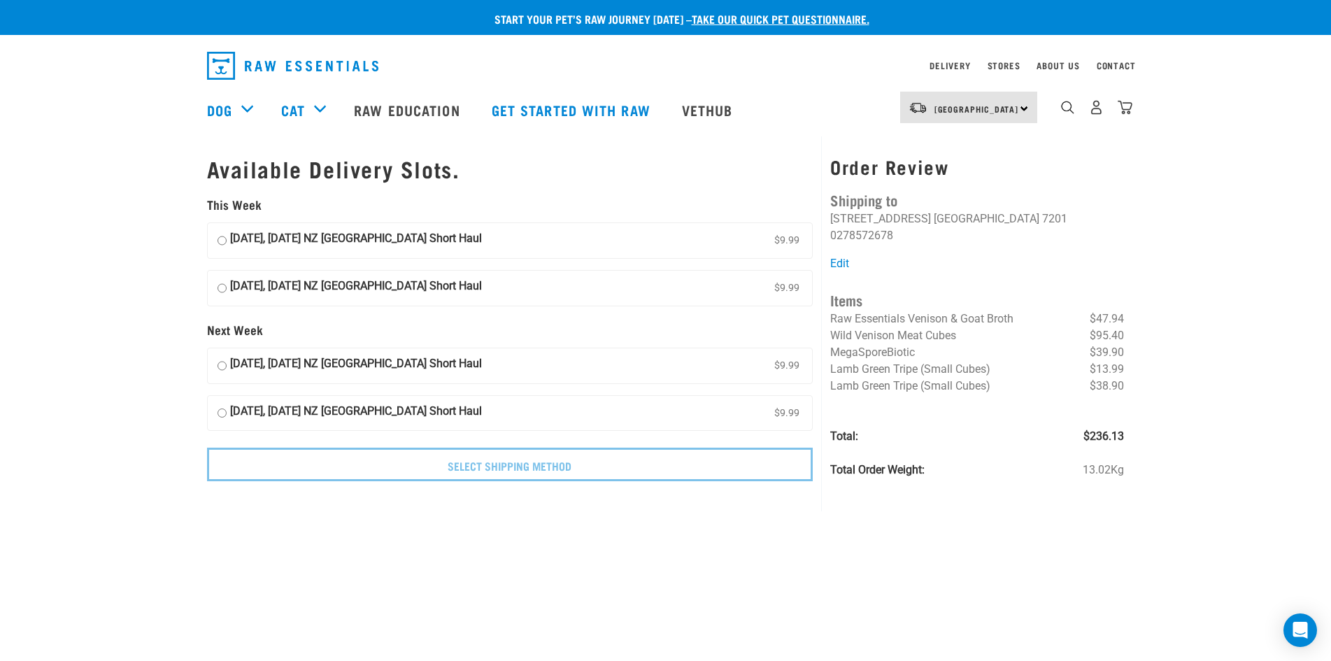
click at [225, 241] on input "11 September, Thursday NZ Couriers South Island Short Haul $9.99" at bounding box center [221, 240] width 9 height 21
radio input "true"
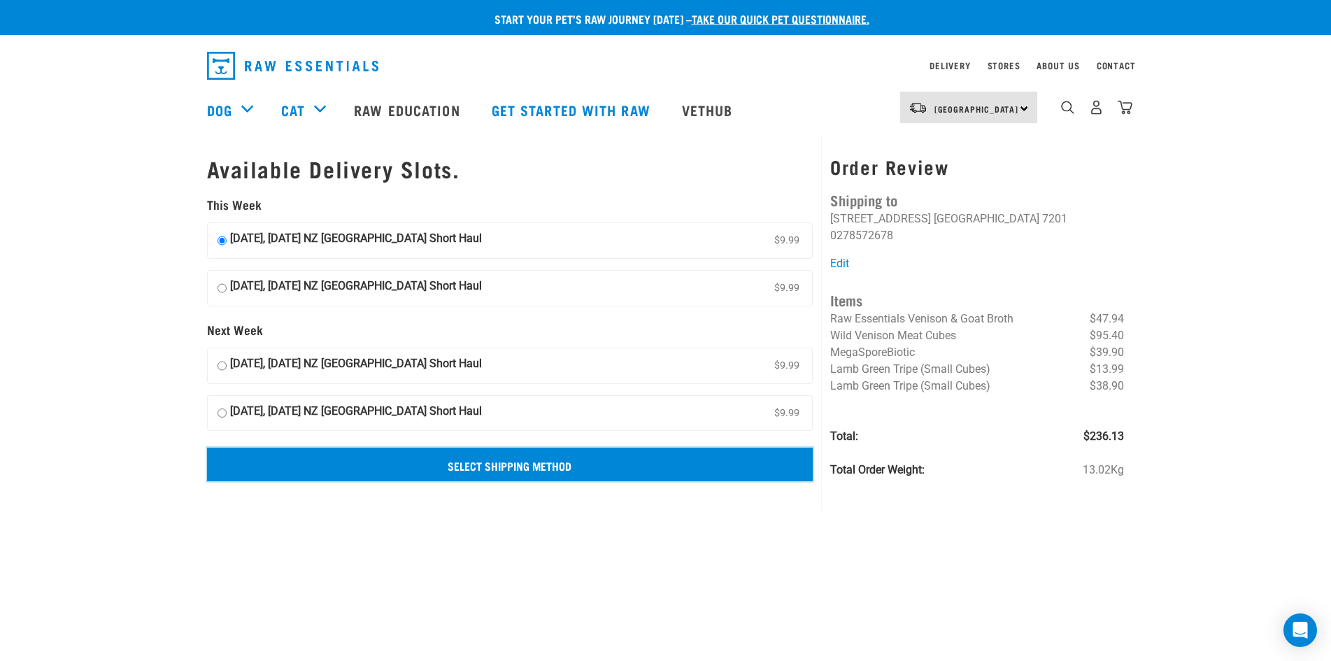
click at [492, 471] on input "Select Shipping Method" at bounding box center [510, 465] width 606 height 34
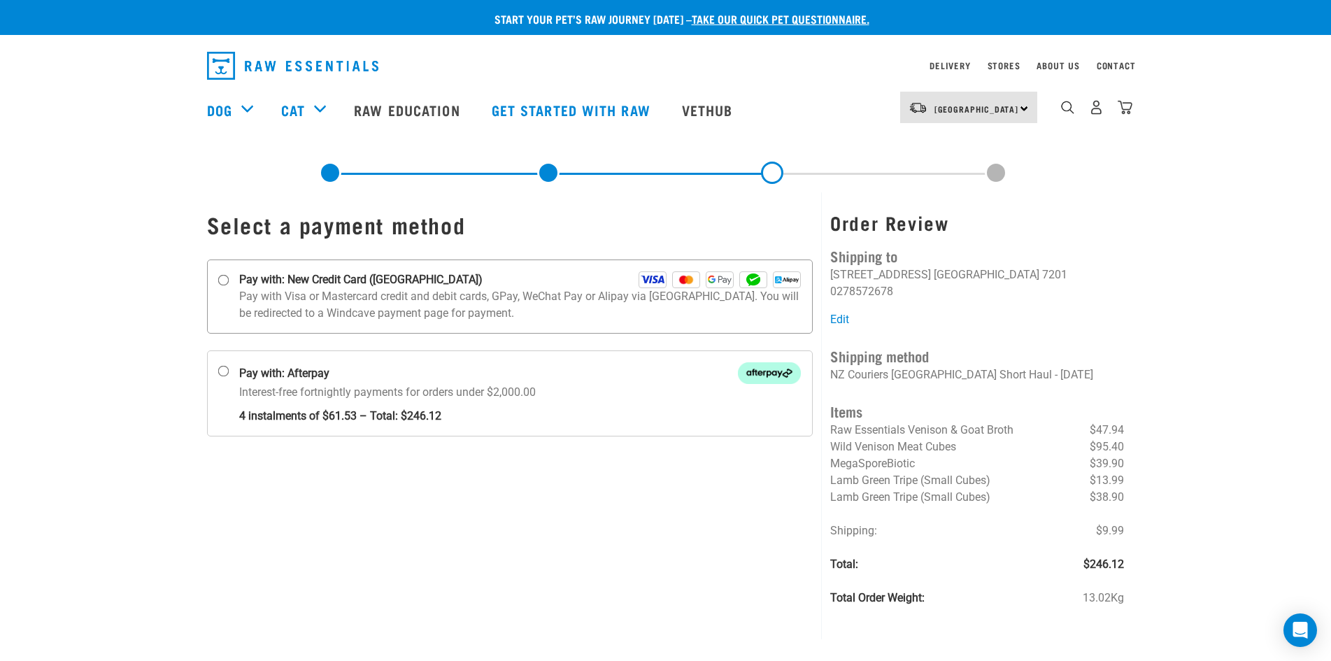
click at [224, 280] on input "Pay with: New Credit Card ([GEOGRAPHIC_DATA])" at bounding box center [222, 280] width 11 height 11
radio input "true"
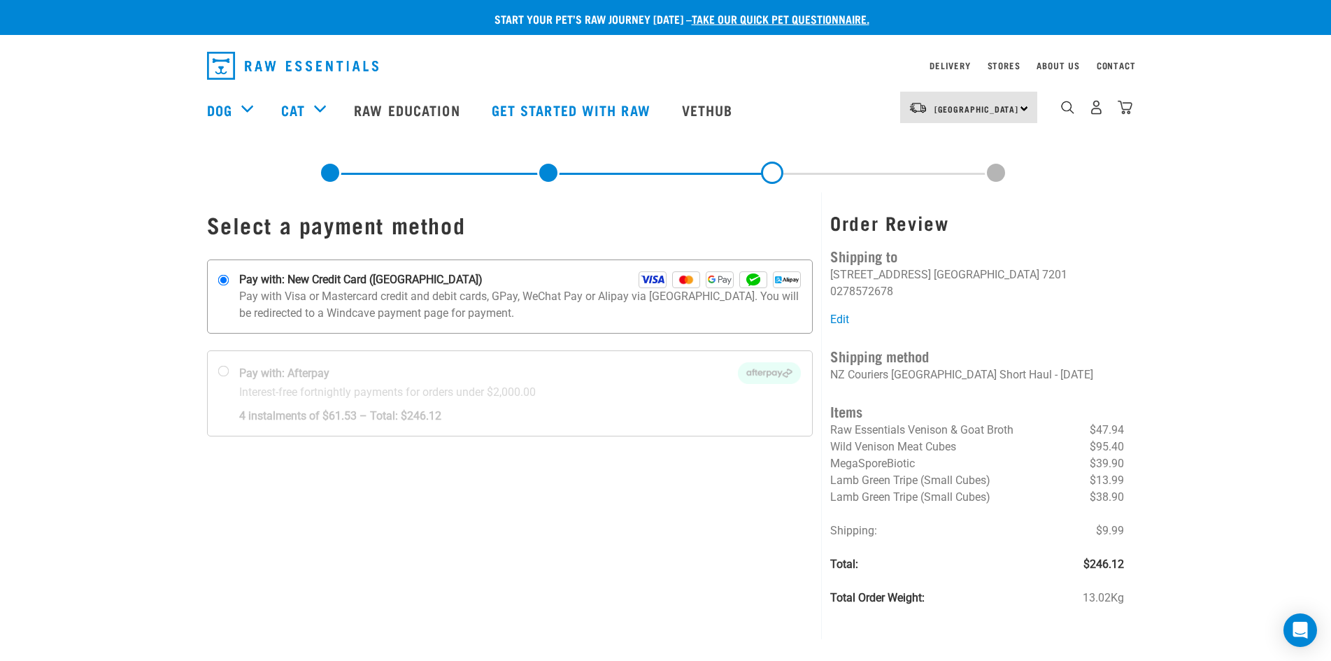
click at [314, 288] on p "Pay with Visa or Mastercard credit and debit cards, GPay, WeChat Pay or Alipay …" at bounding box center [520, 305] width 562 height 34
click at [229, 286] on input "Pay with: New Credit Card ([GEOGRAPHIC_DATA])" at bounding box center [222, 280] width 11 height 11
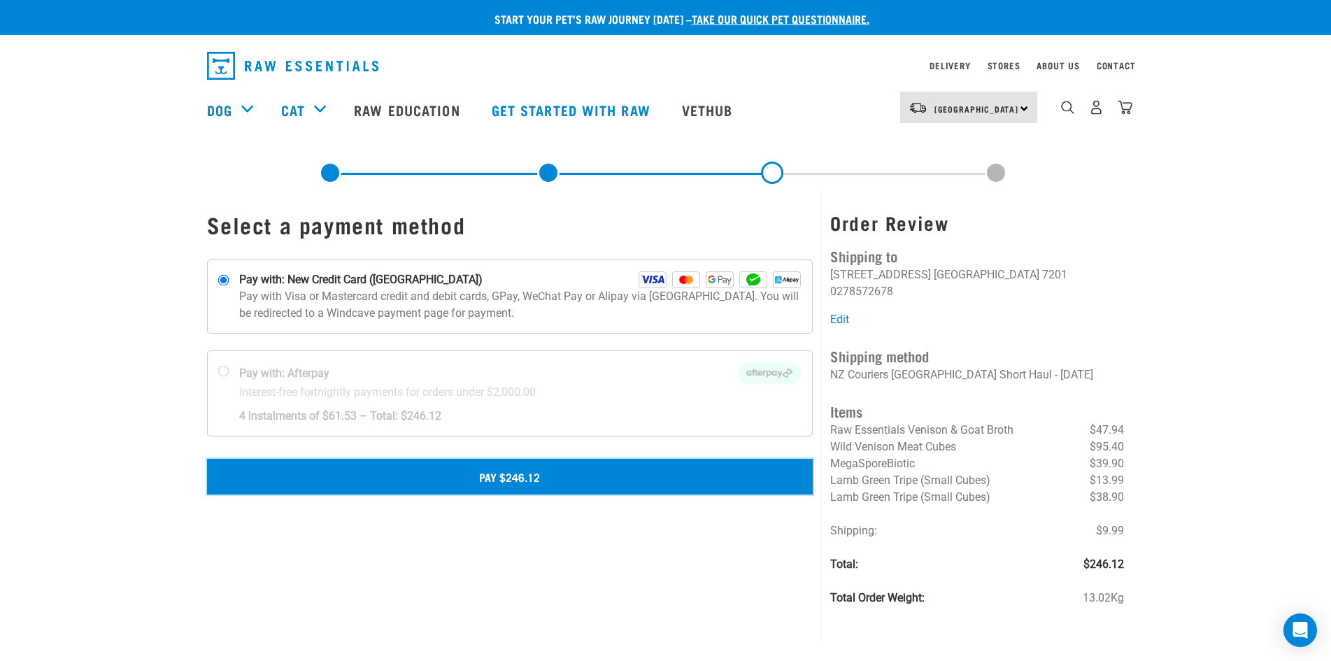
click at [529, 482] on button "Pay $246.12" at bounding box center [510, 476] width 606 height 35
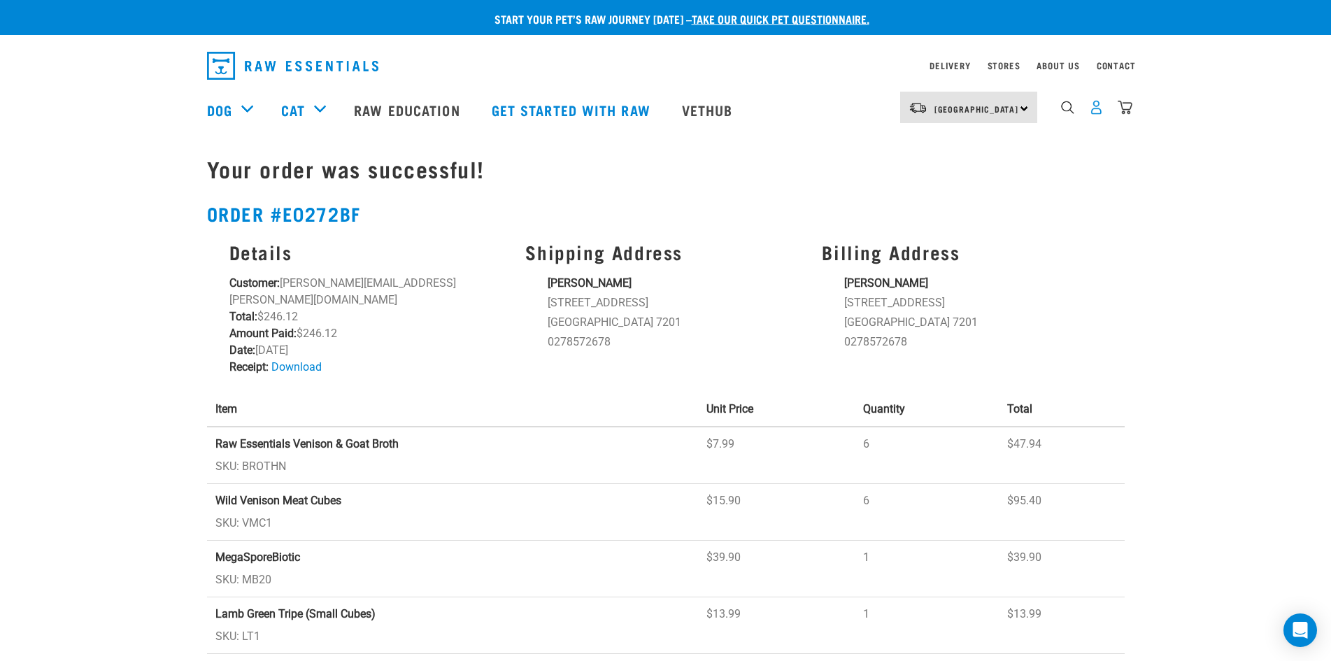
click at [1096, 112] on img "dropdown navigation" at bounding box center [1096, 107] width 15 height 15
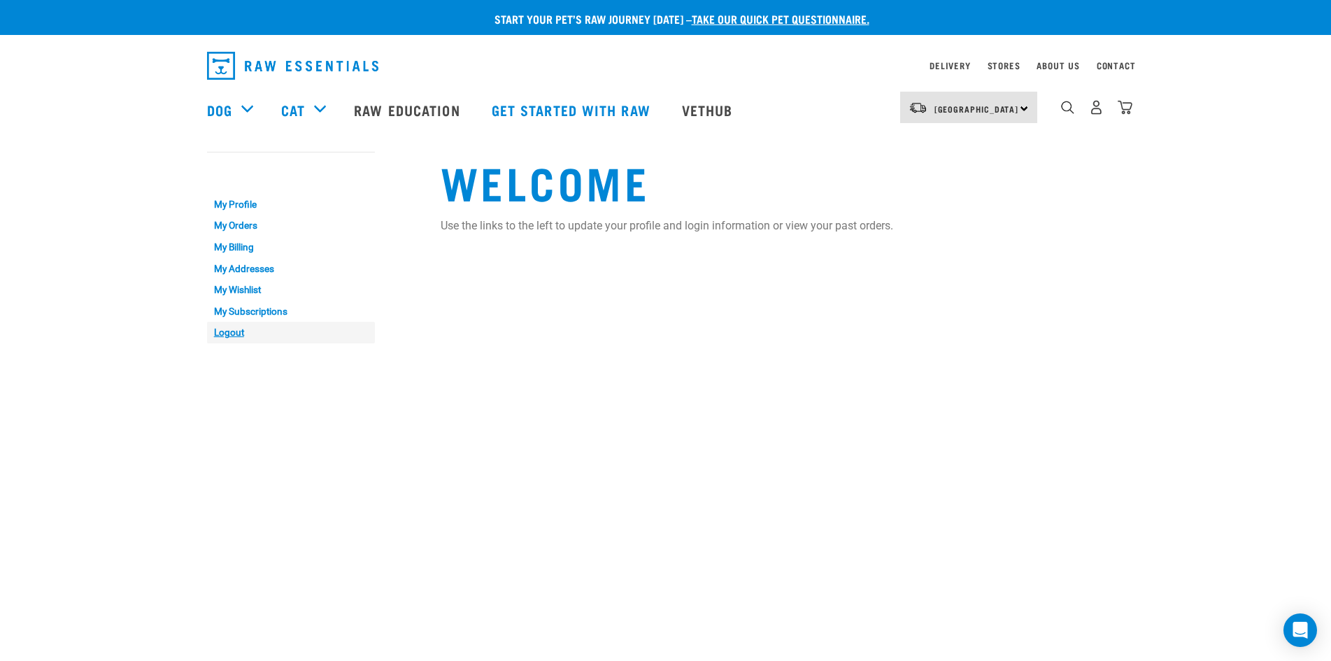
click at [225, 334] on link "Logout" at bounding box center [291, 333] width 168 height 22
